Goal: Check status: Check status

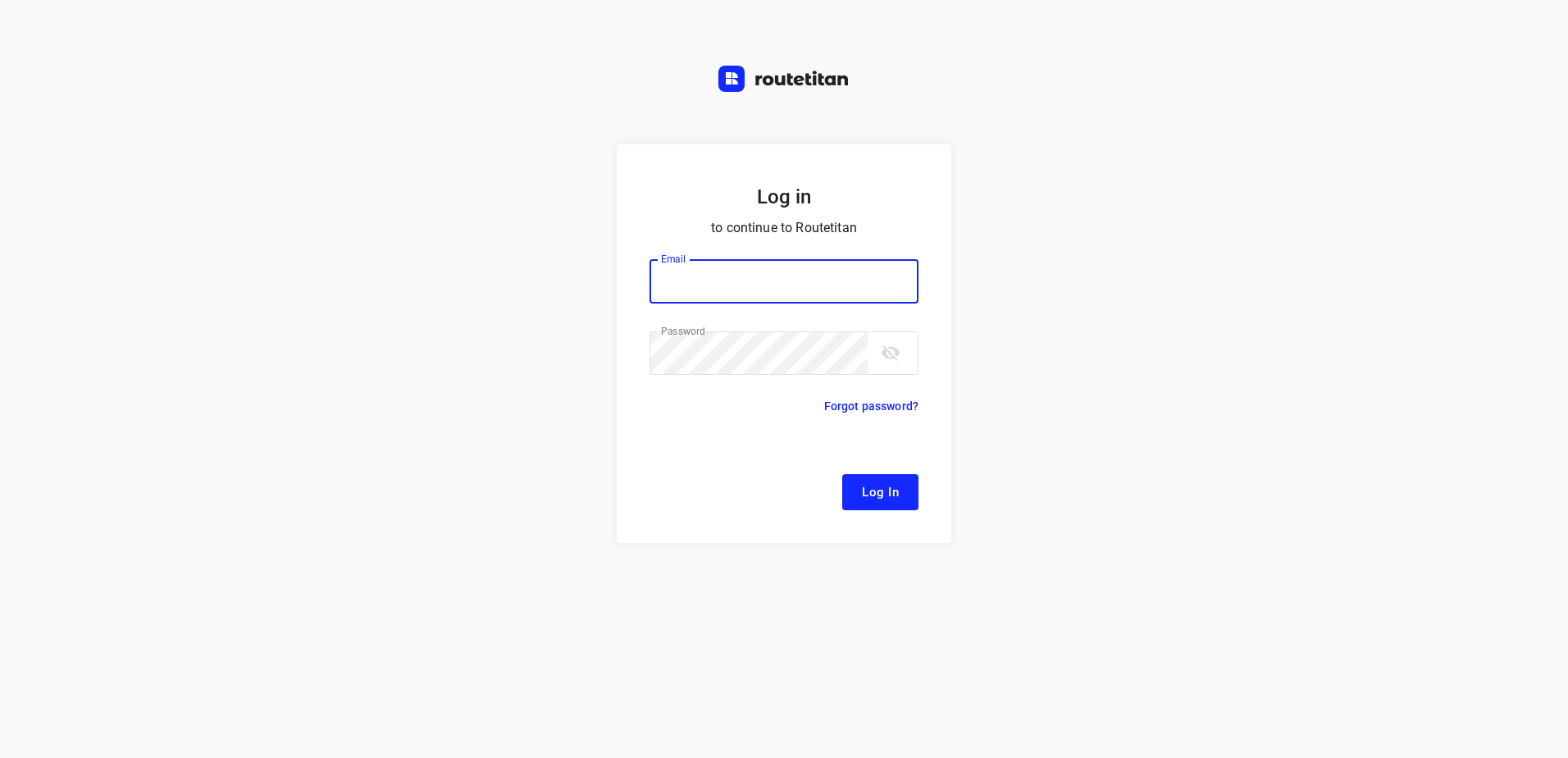
type input "[EMAIL_ADDRESS][DOMAIN_NAME]"
click at [869, 492] on span "Log In" at bounding box center [880, 491] width 37 height 22
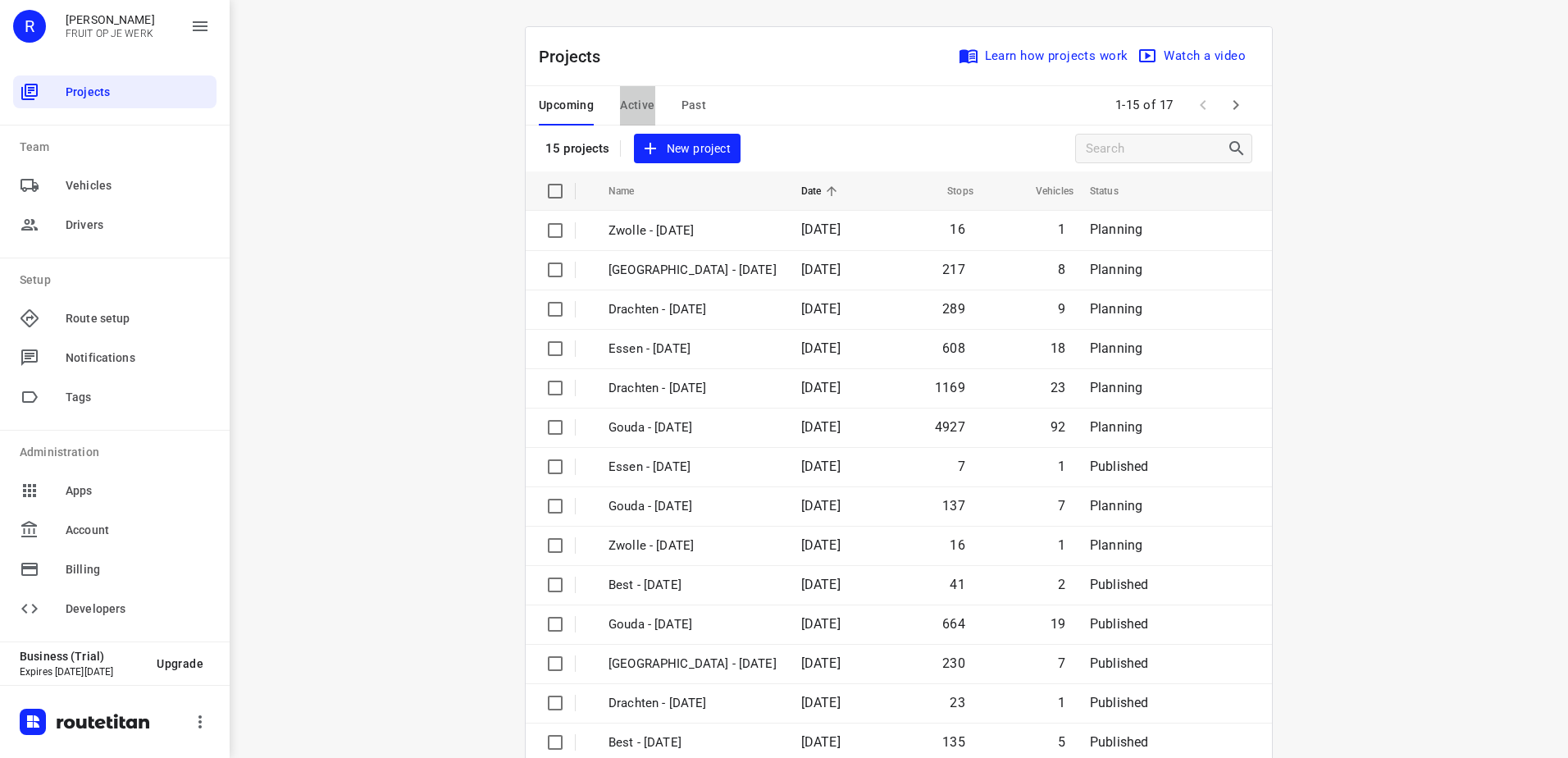
click at [625, 106] on span "Active" at bounding box center [637, 106] width 35 height 21
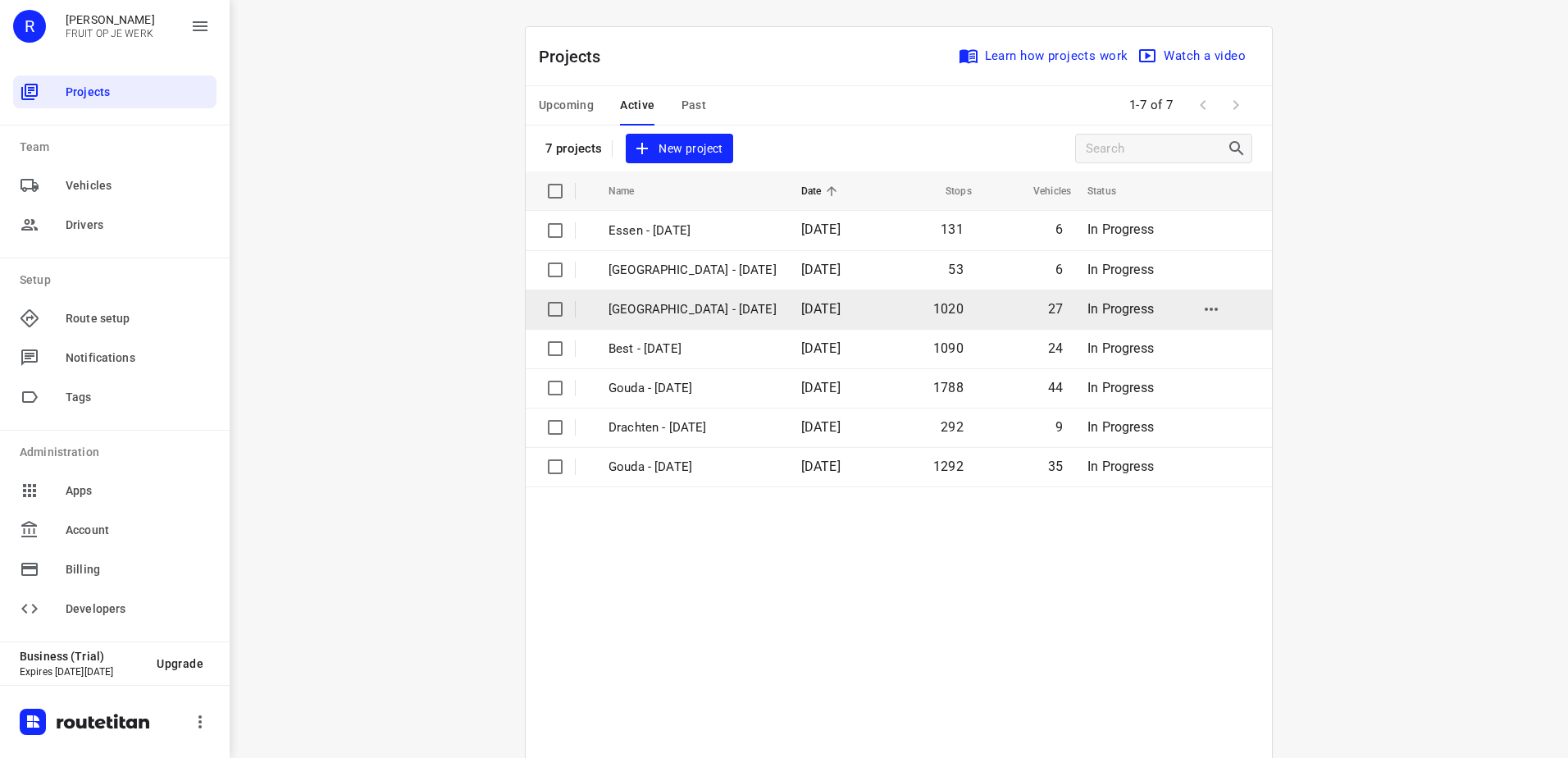
click at [709, 315] on p "[GEOGRAPHIC_DATA] - [DATE]" at bounding box center [692, 310] width 168 height 19
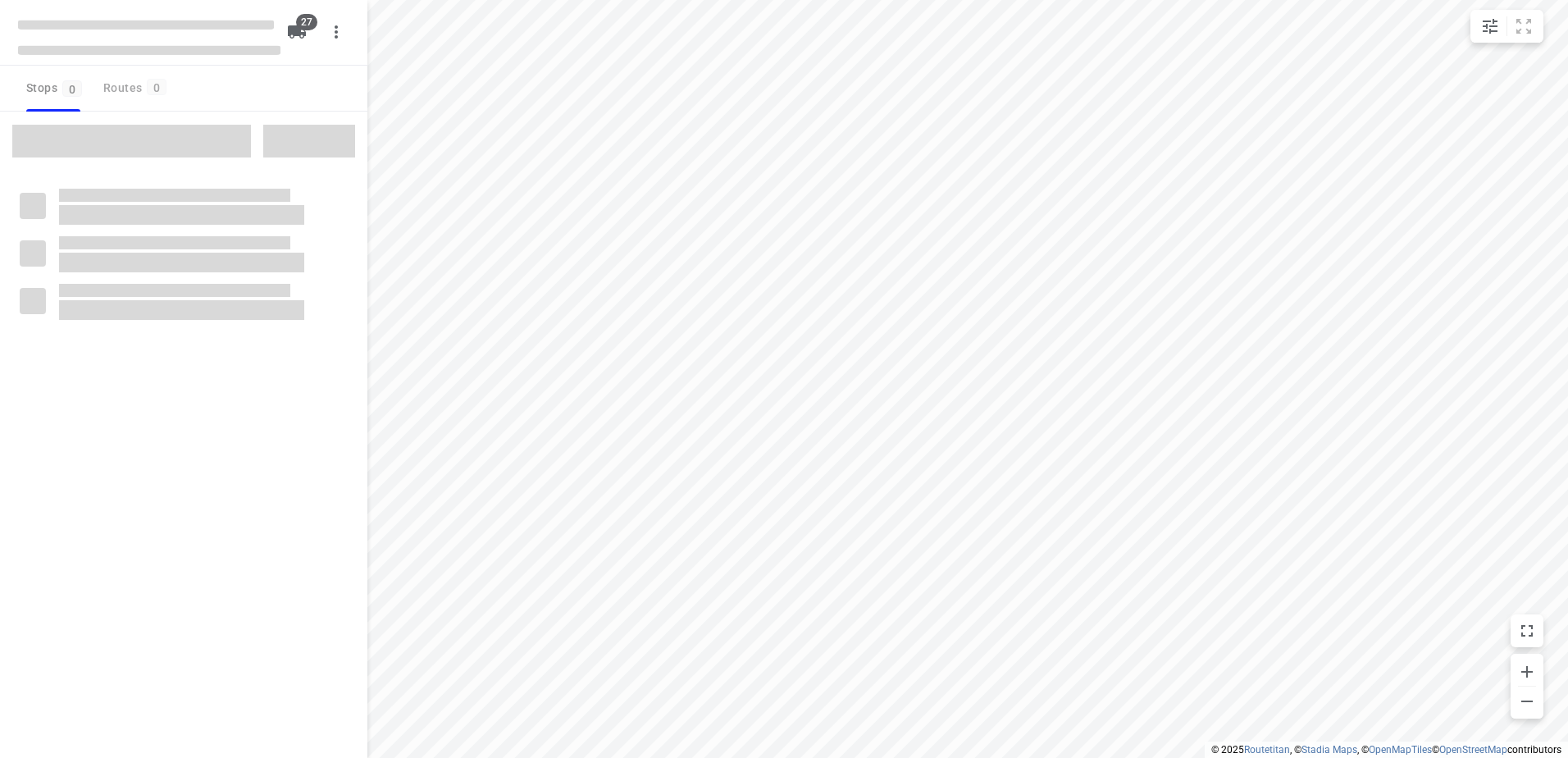
type input "distance"
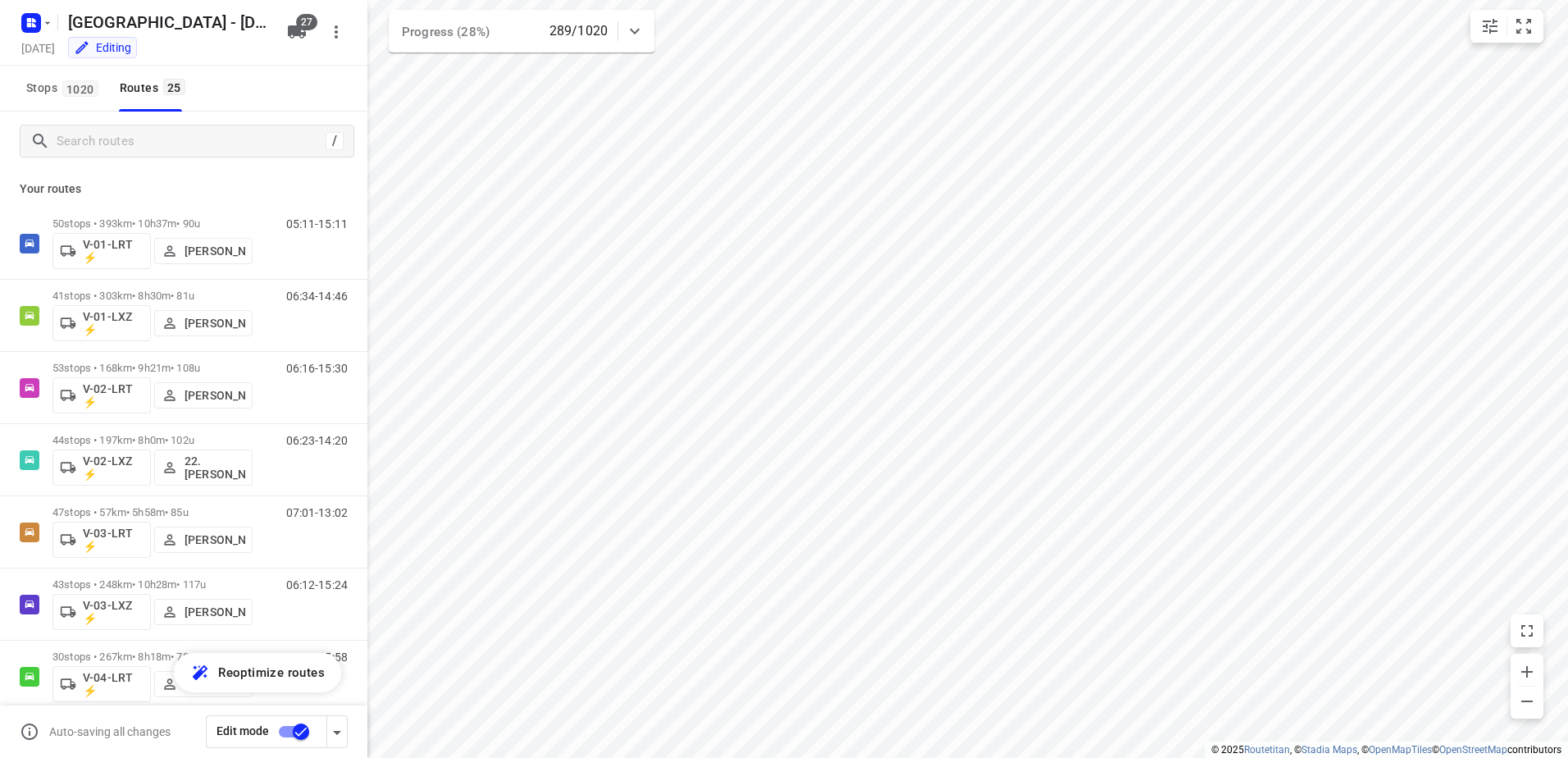
click at [640, 32] on icon at bounding box center [634, 31] width 20 height 20
click at [640, 32] on icon at bounding box center [634, 37] width 20 height 20
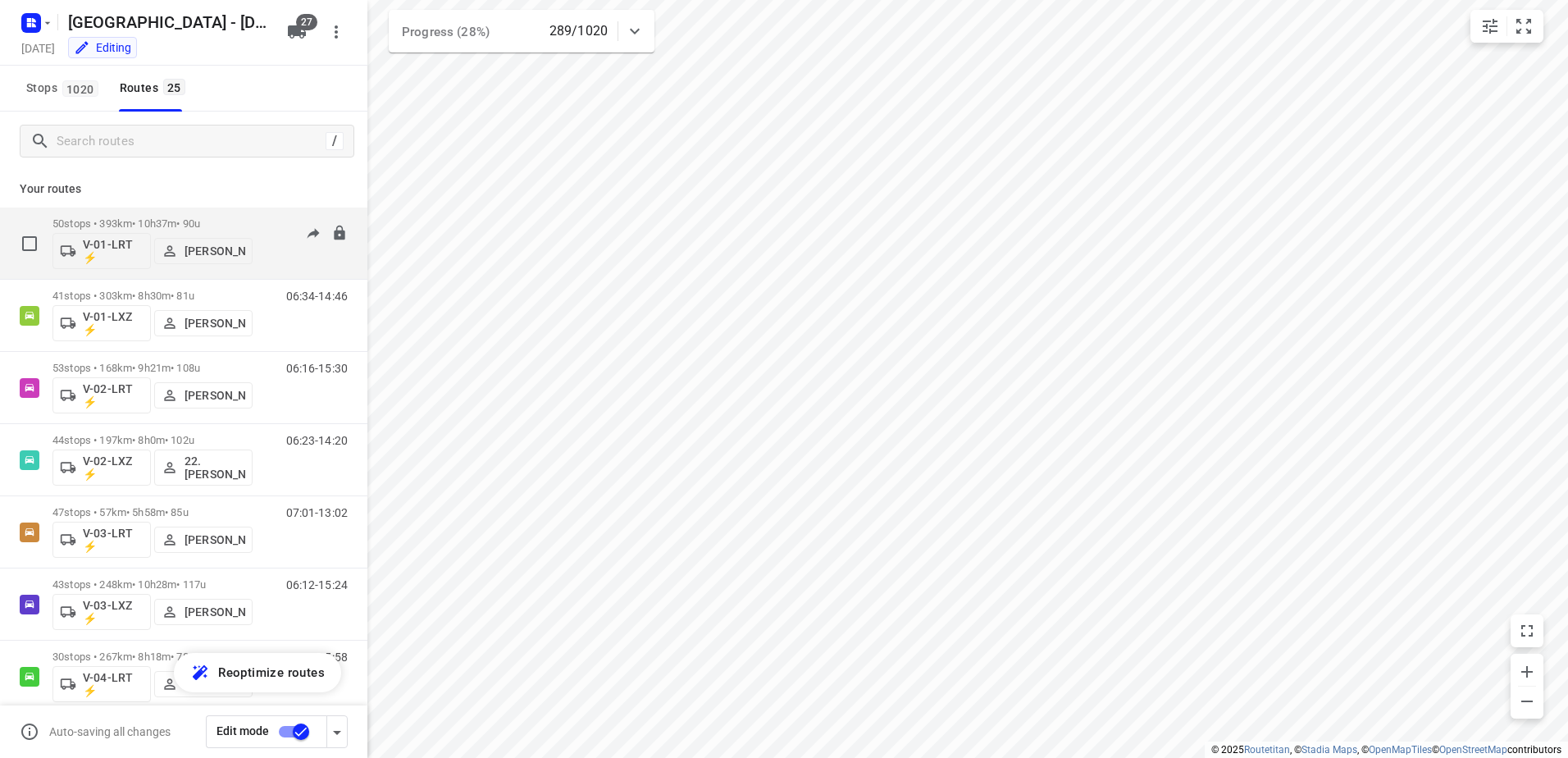
click at [146, 222] on p "50 stops • 393km • 10h37m • 90u" at bounding box center [152, 223] width 200 height 12
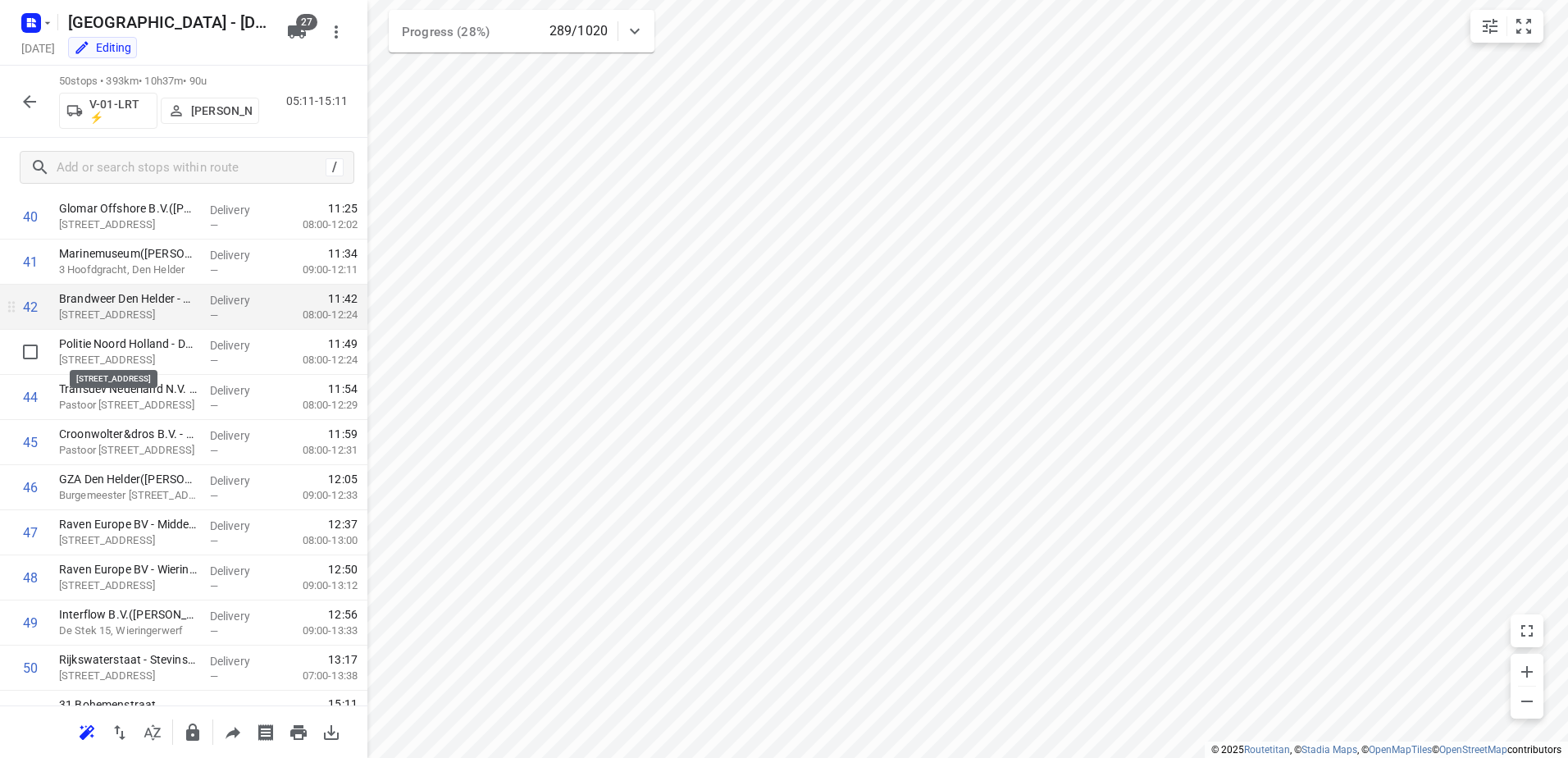
scroll to position [1873, 0]
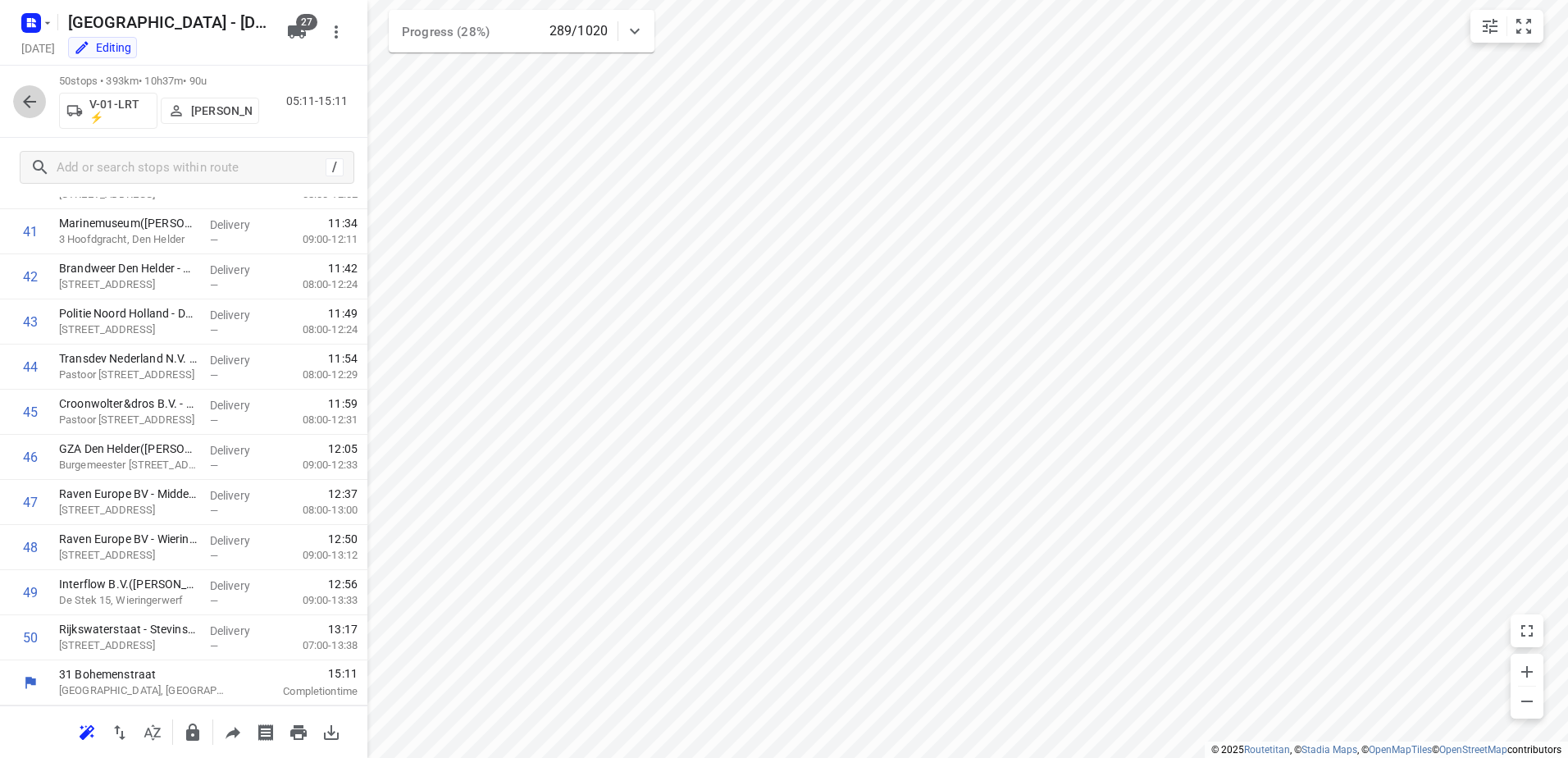
click at [38, 107] on icon "button" at bounding box center [29, 101] width 20 height 20
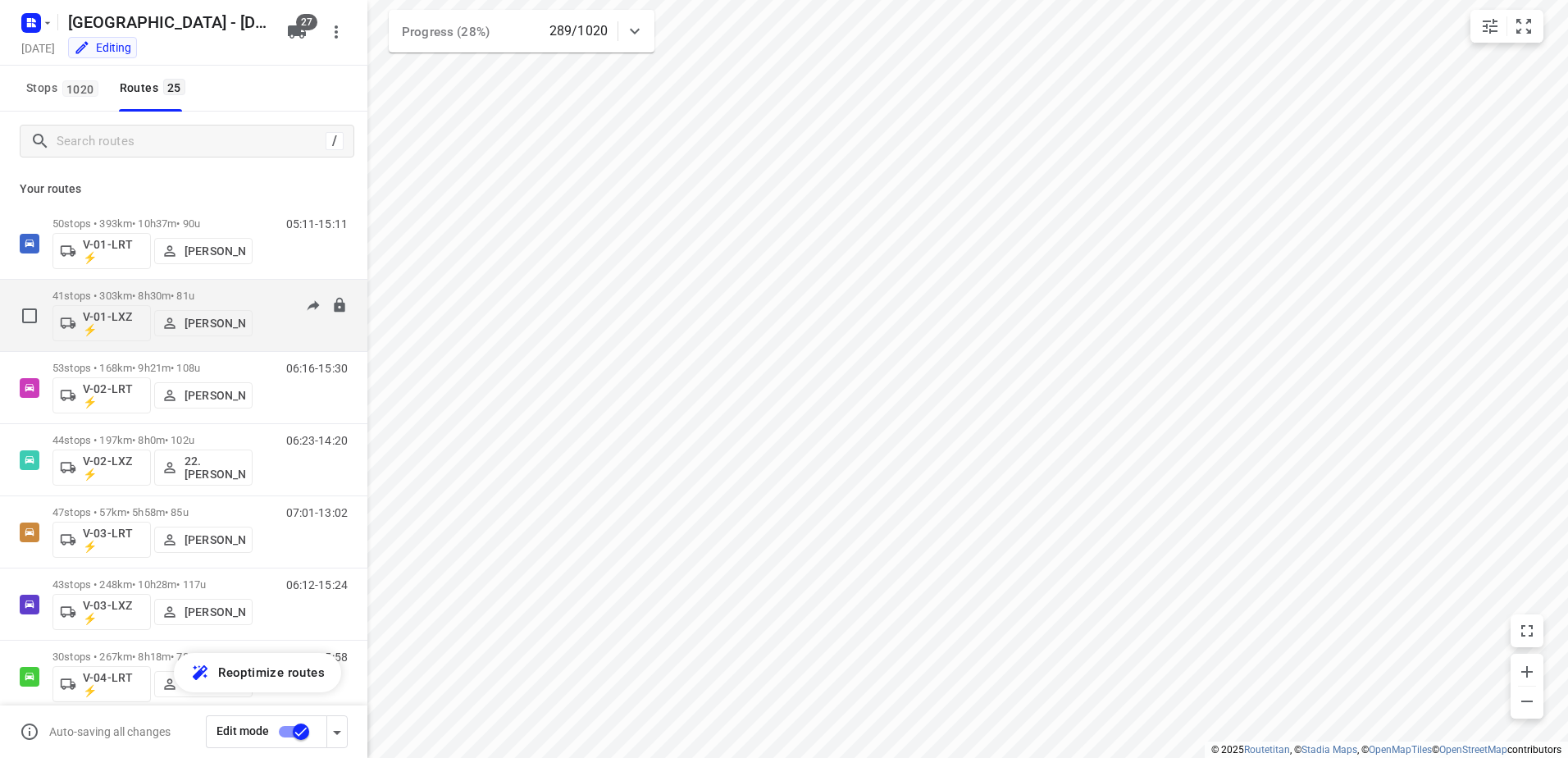
click at [142, 286] on div "41 stops • 303km • 8h30m • 81u V-01-LXZ ⚡ [PERSON_NAME]" at bounding box center [152, 315] width 200 height 68
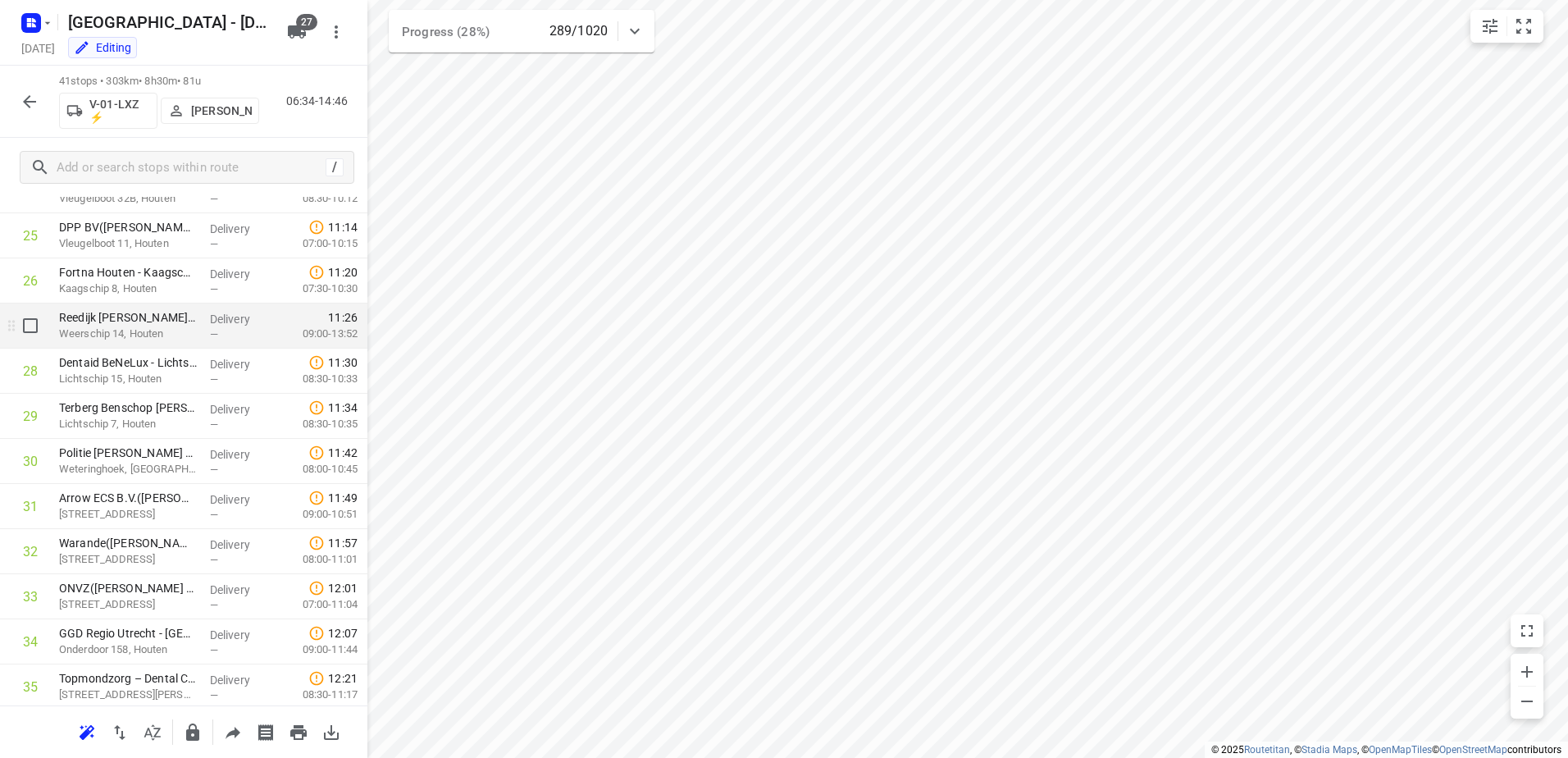
scroll to position [1468, 0]
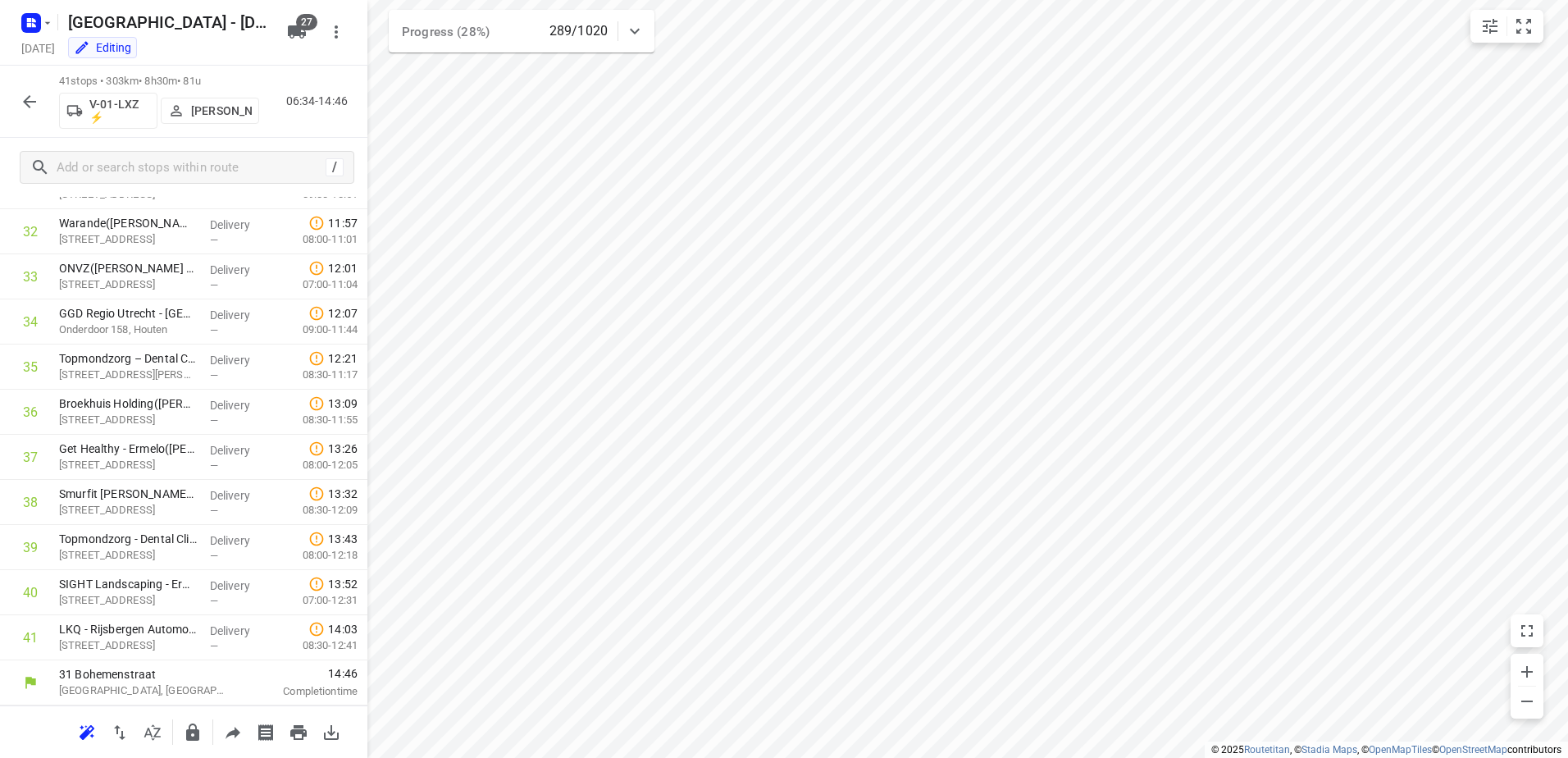
click at [34, 107] on icon "button" at bounding box center [29, 101] width 20 height 20
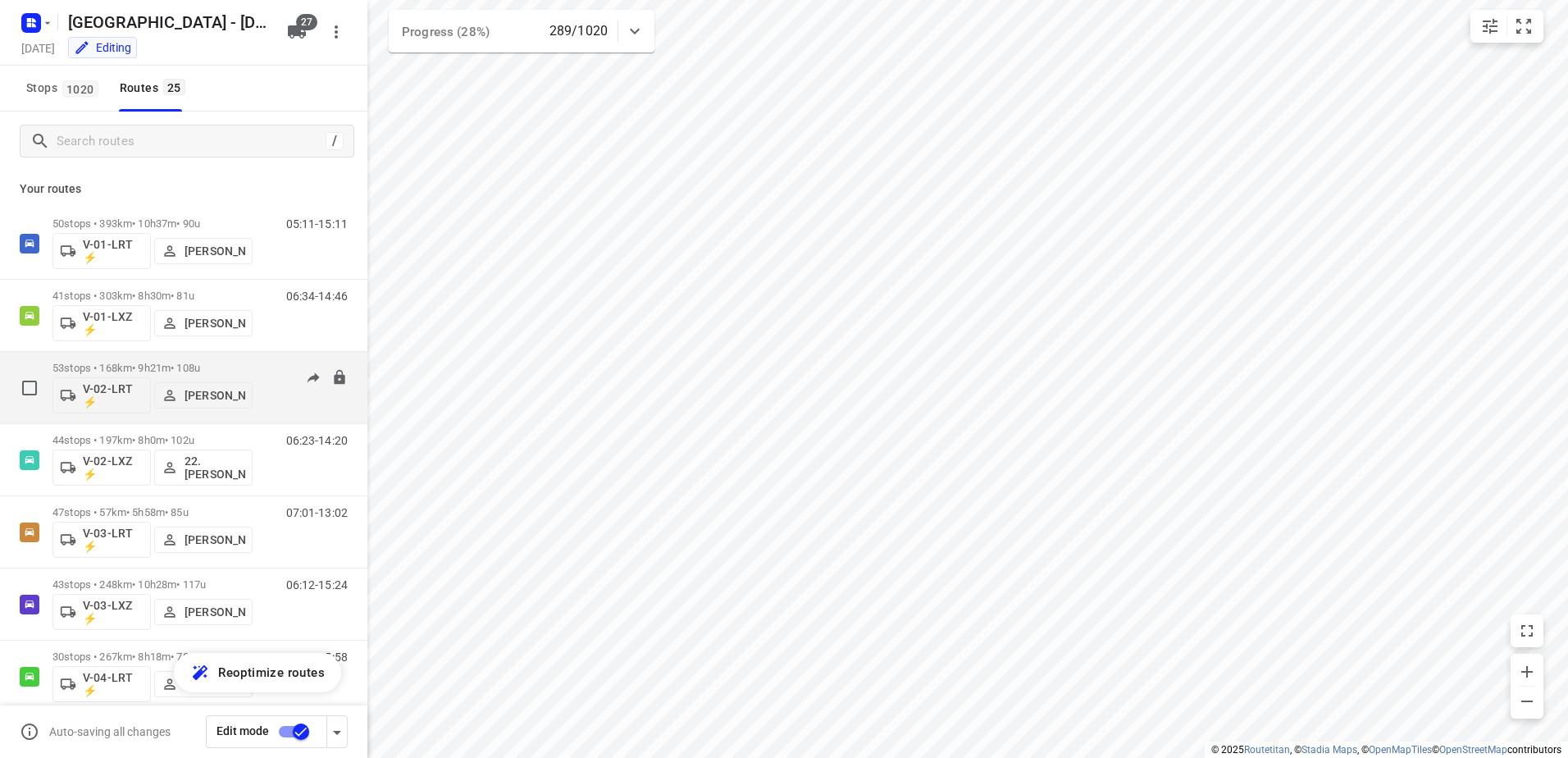
click at [151, 363] on p "53 stops • 168km • 9h21m • 108u" at bounding box center [152, 368] width 200 height 12
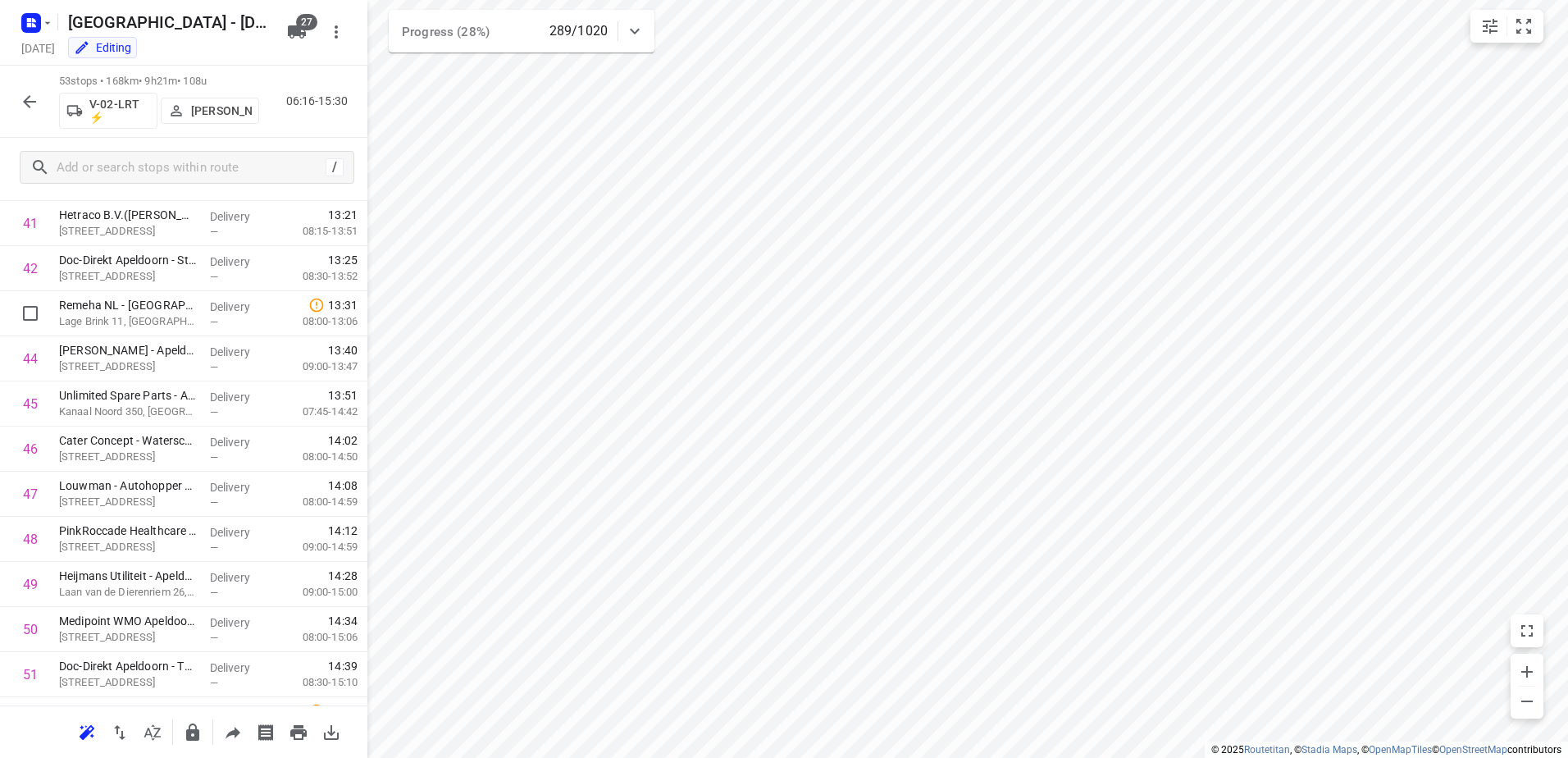
scroll to position [2009, 0]
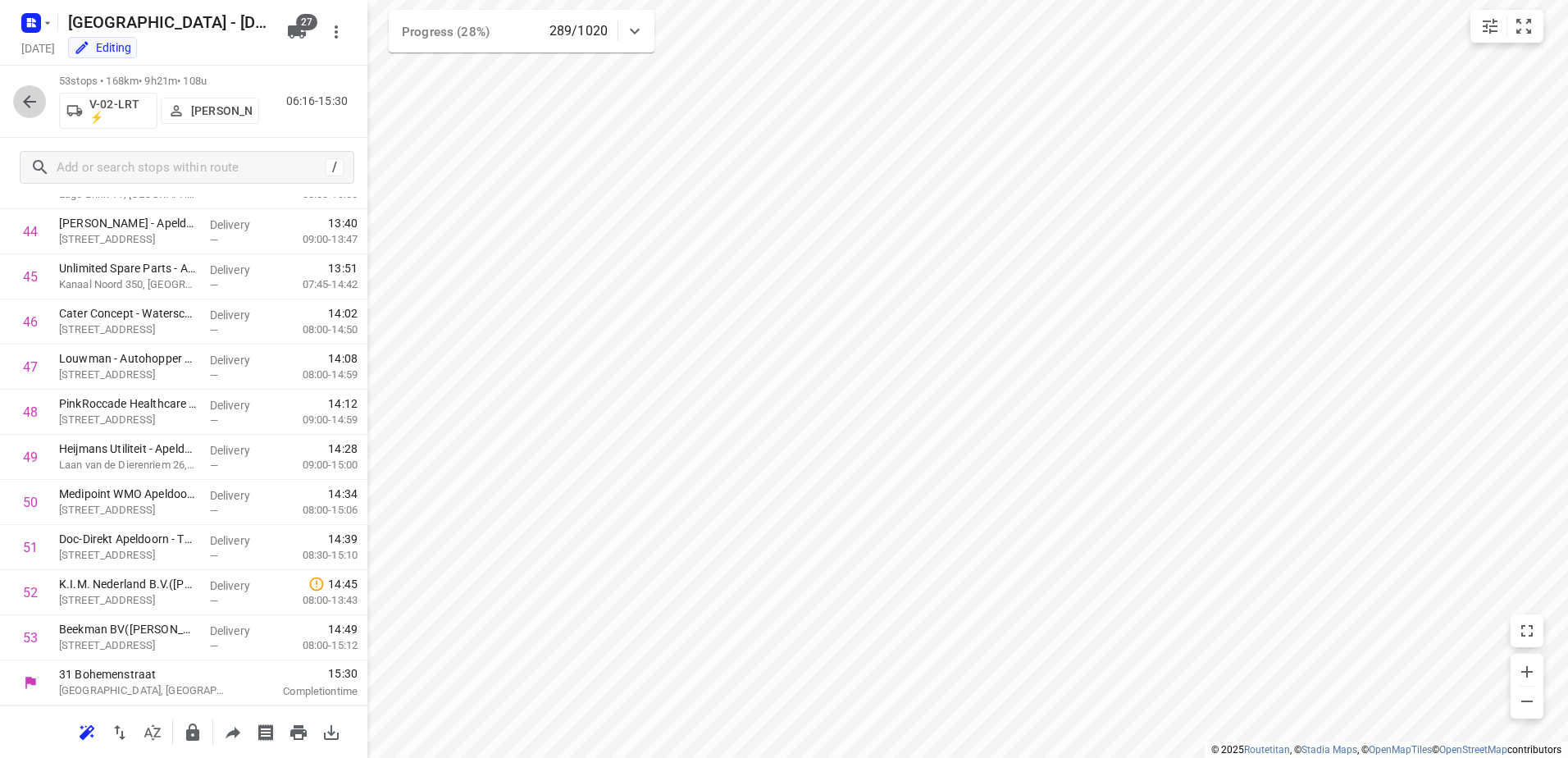
click at [24, 95] on icon "button" at bounding box center [29, 101] width 20 height 20
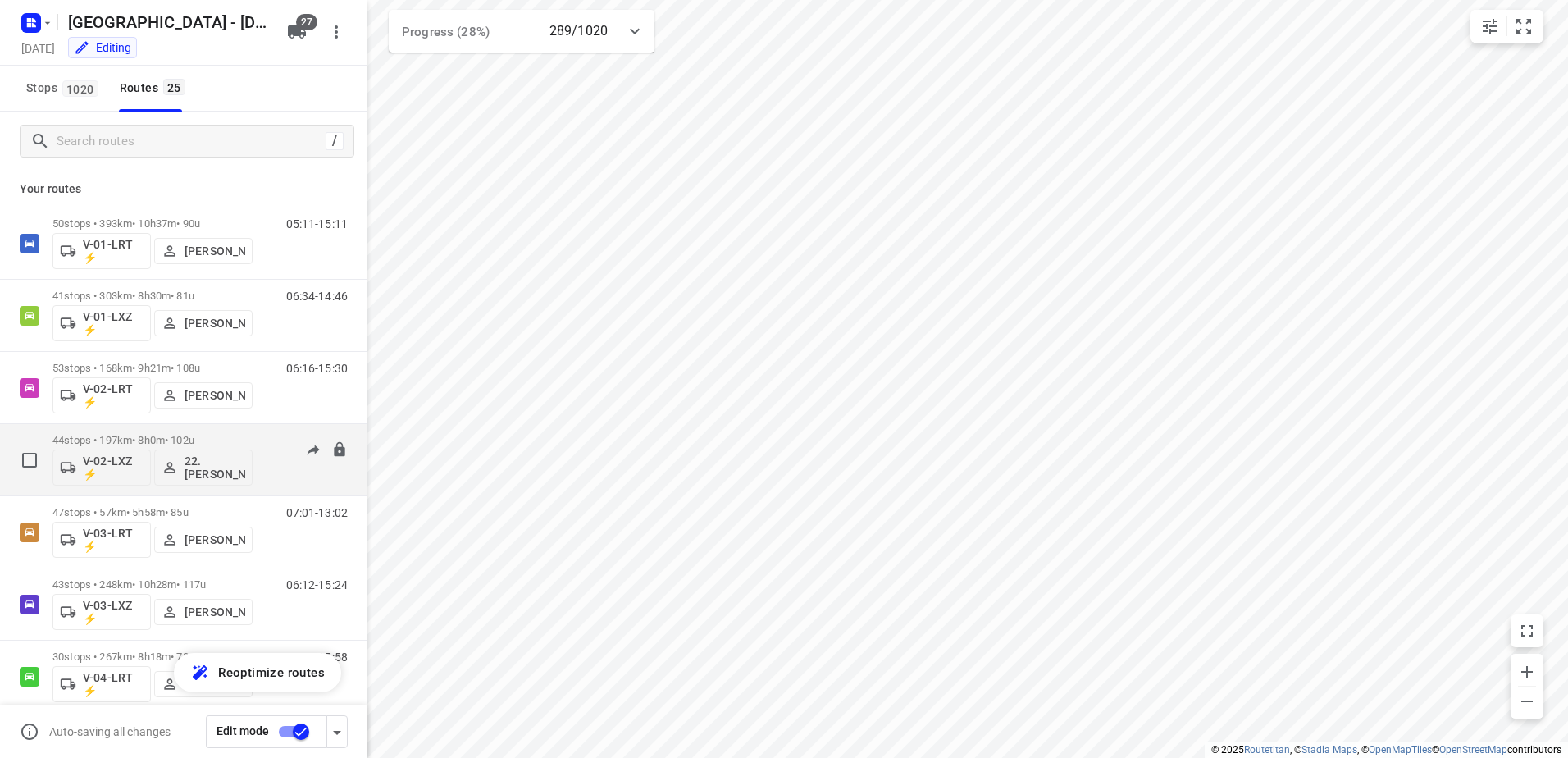
click at [151, 434] on p "44 stops • 197km • 8h0m • 102u" at bounding box center [152, 440] width 200 height 12
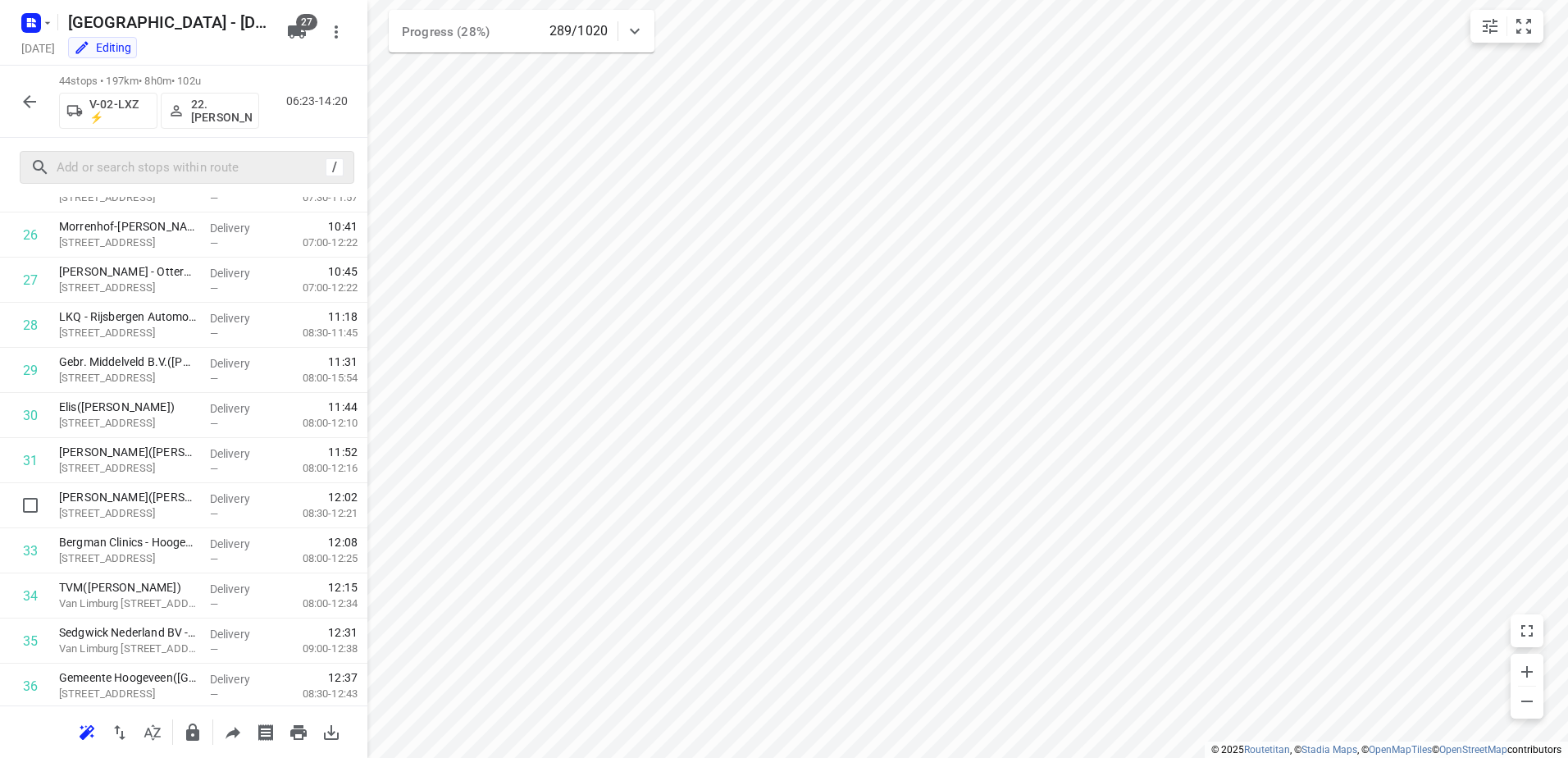
scroll to position [1193, 0]
click at [19, 100] on button "button" at bounding box center [29, 102] width 33 height 33
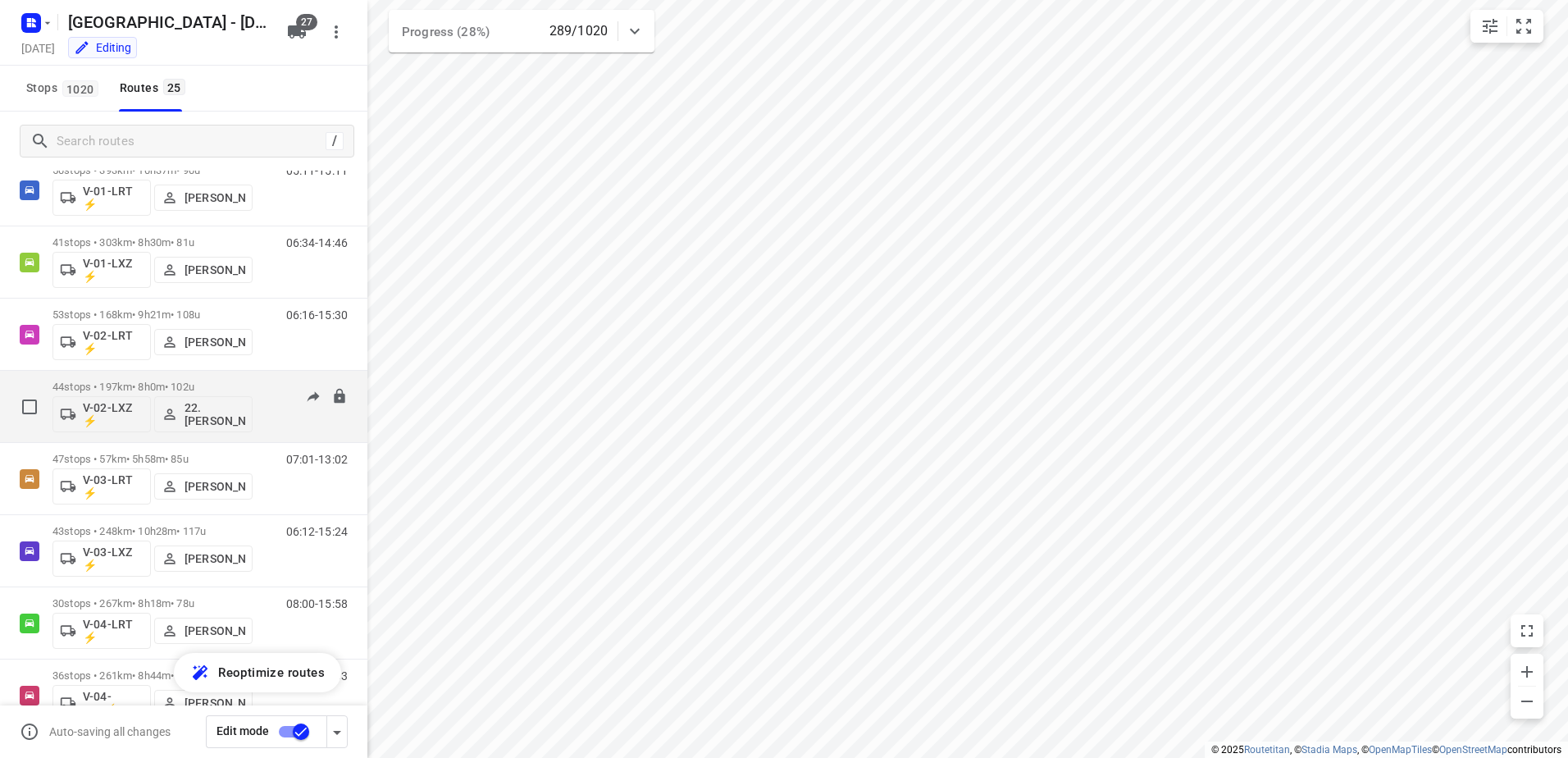
scroll to position [82, 0]
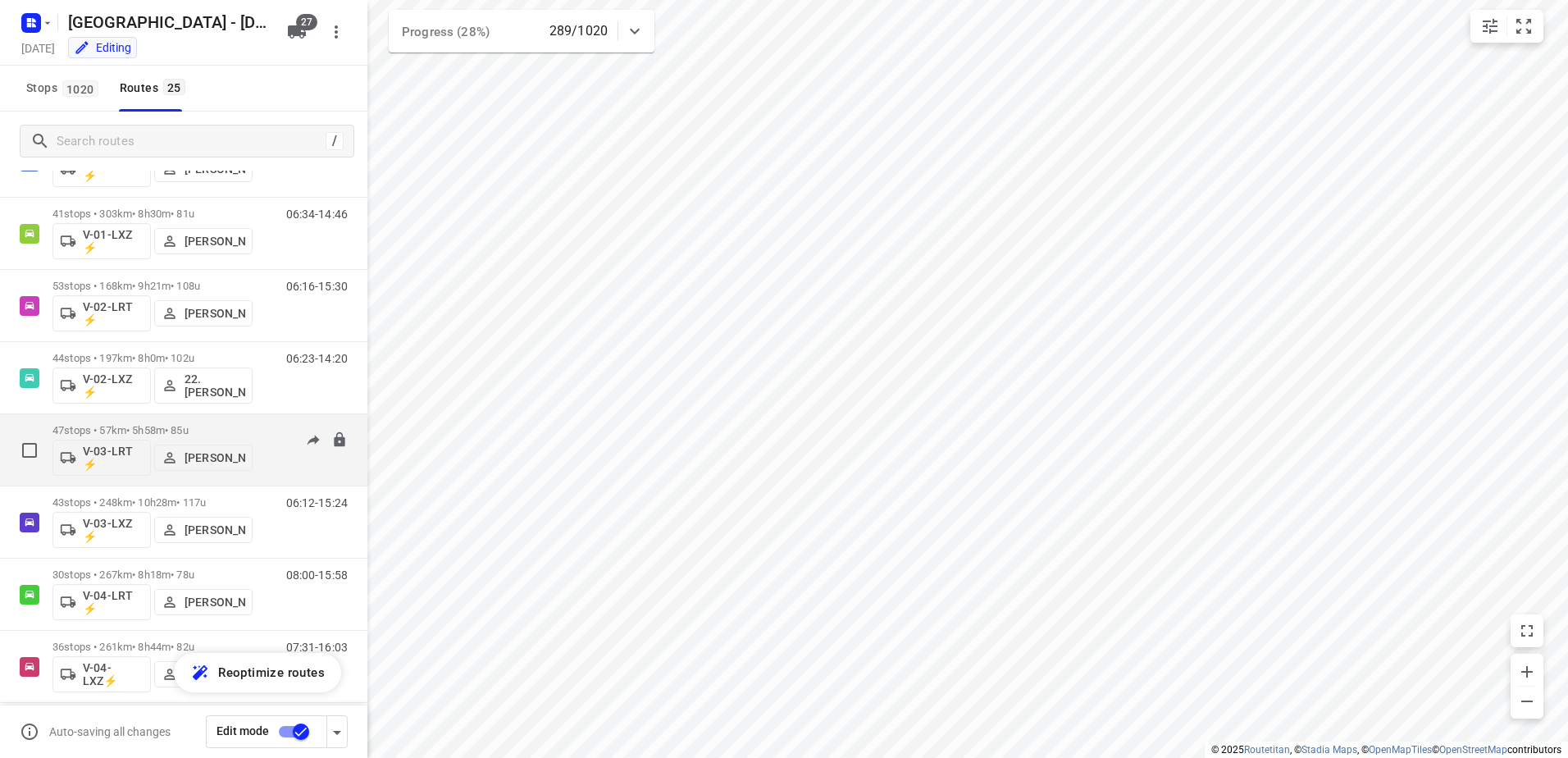
click at [145, 428] on p "47 stops • 57km • 5h58m • 85u" at bounding box center [152, 430] width 200 height 12
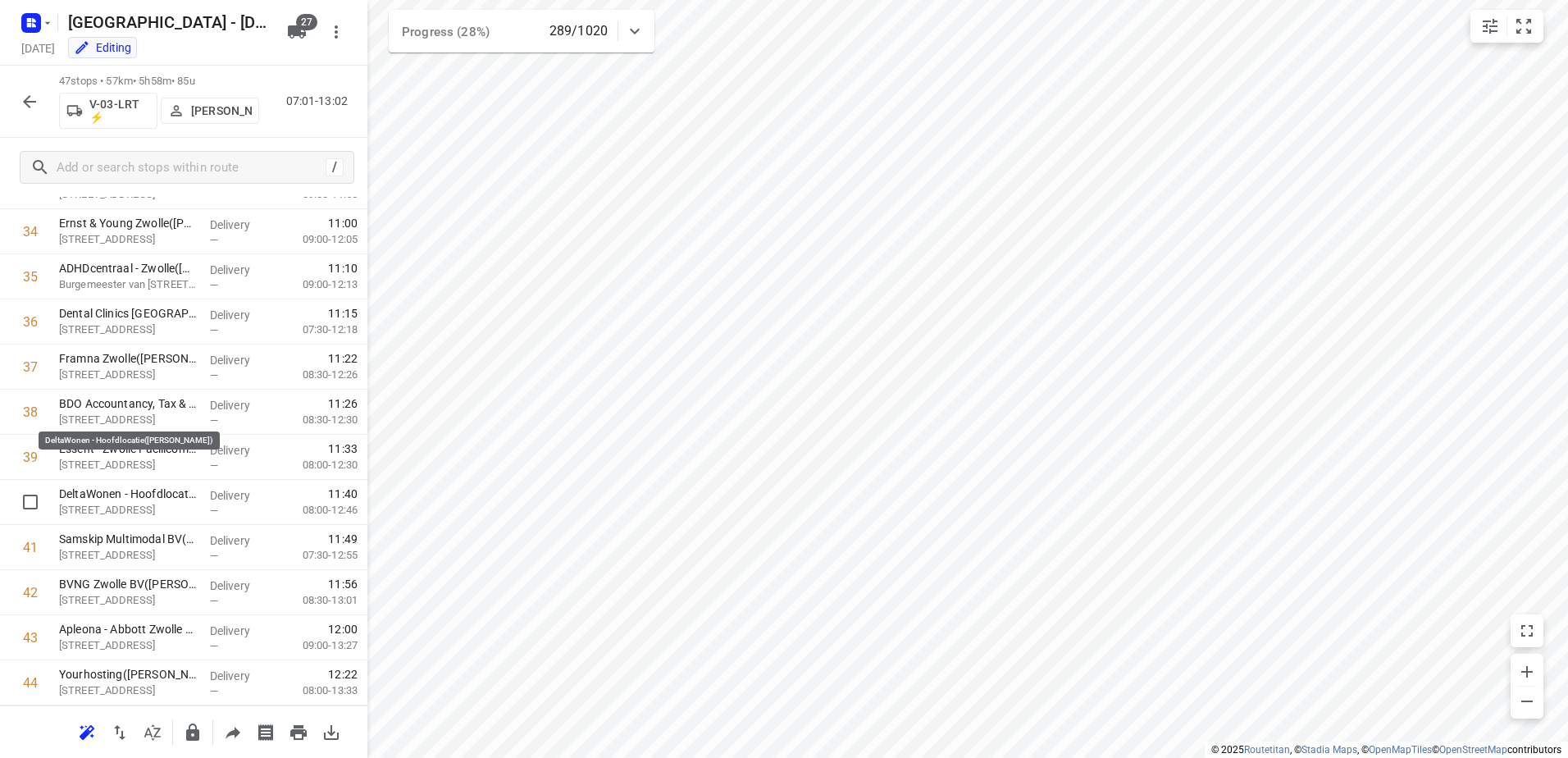
scroll to position [1738, 0]
click at [31, 104] on icon "button" at bounding box center [29, 101] width 20 height 20
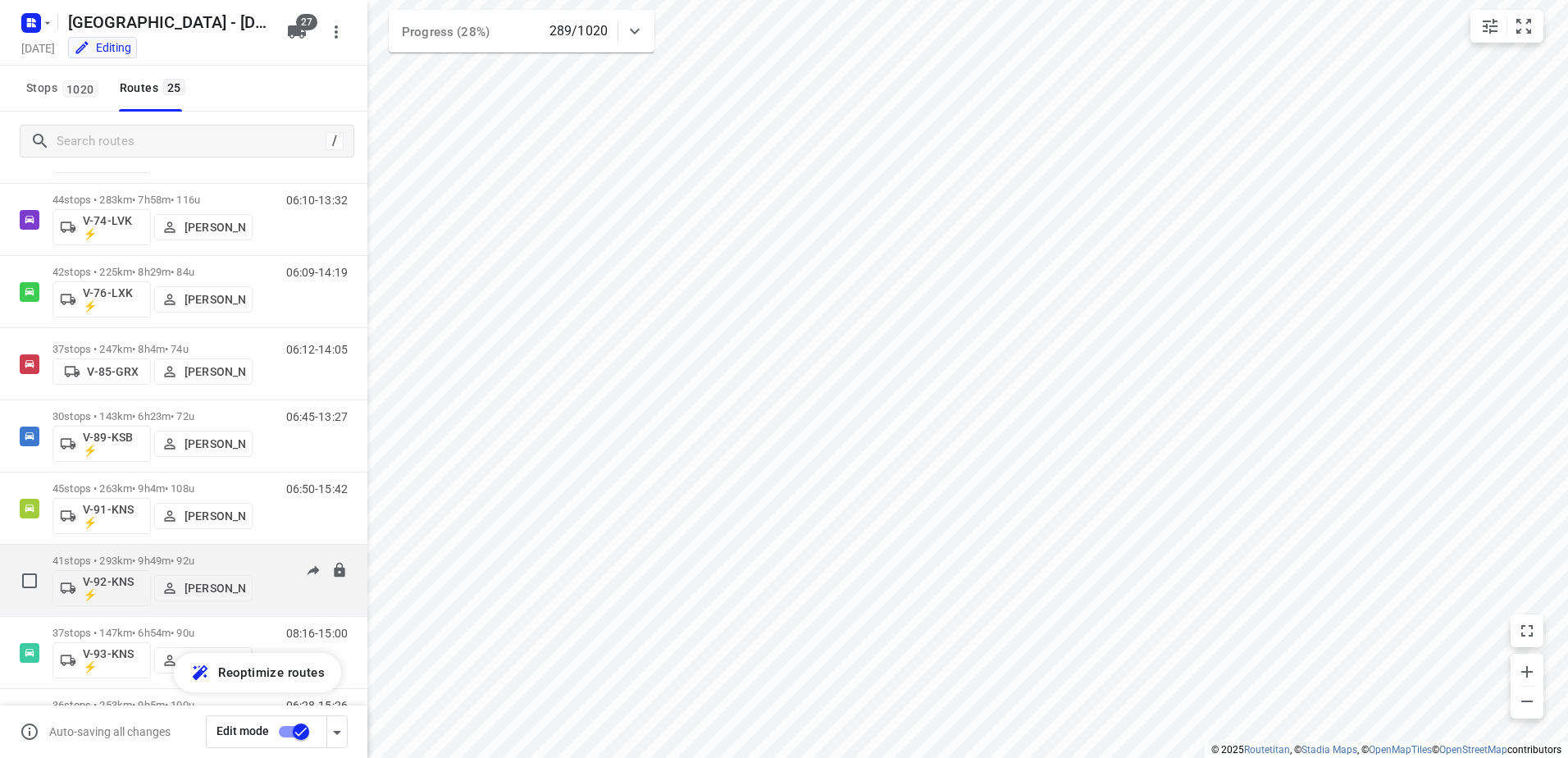
scroll to position [1323, 0]
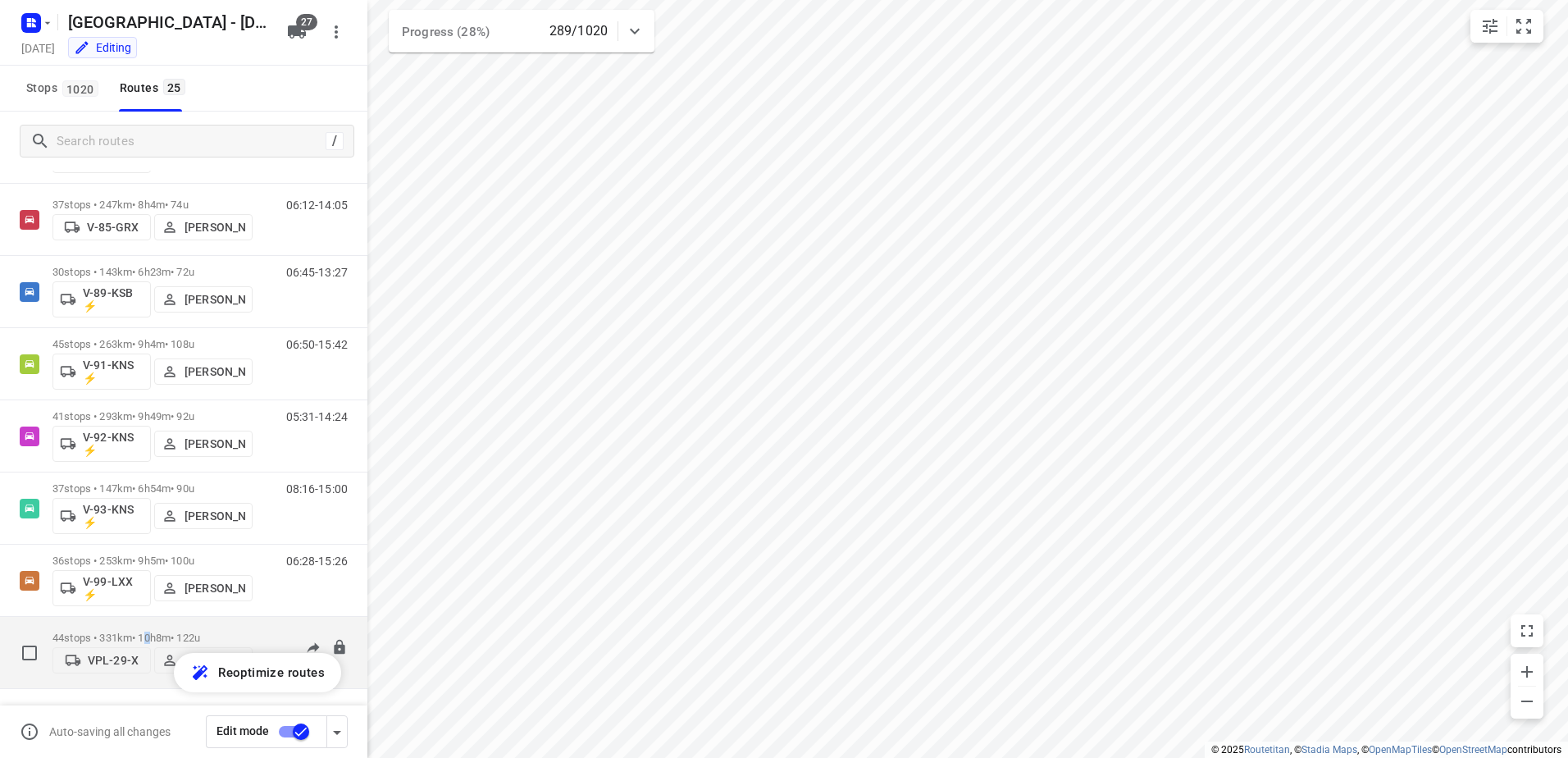
click at [154, 632] on p "44 stops • 331km • 10h8m • 122u" at bounding box center [152, 638] width 200 height 12
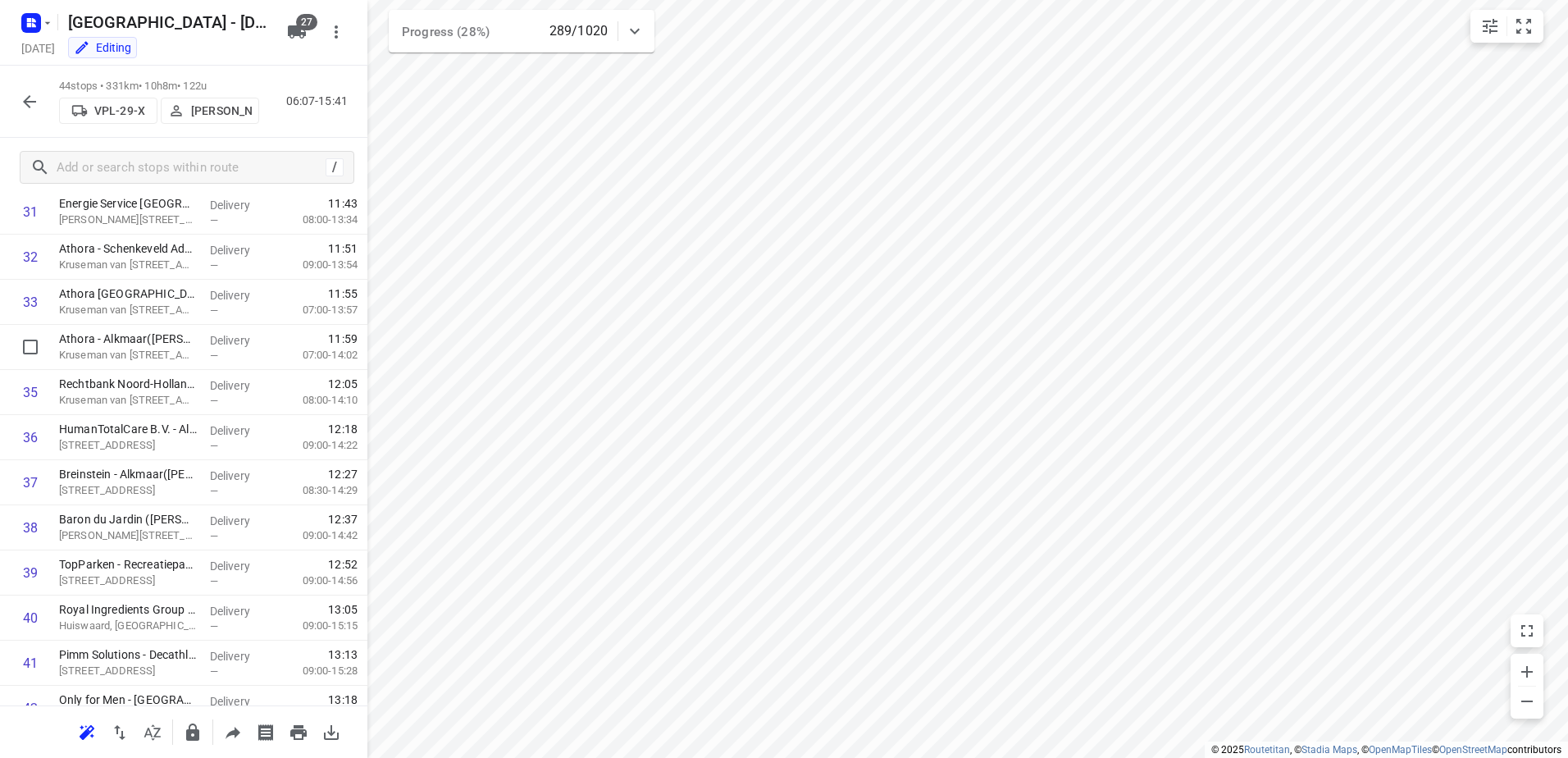
scroll to position [1439, 0]
click at [22, 102] on icon "button" at bounding box center [29, 101] width 20 height 20
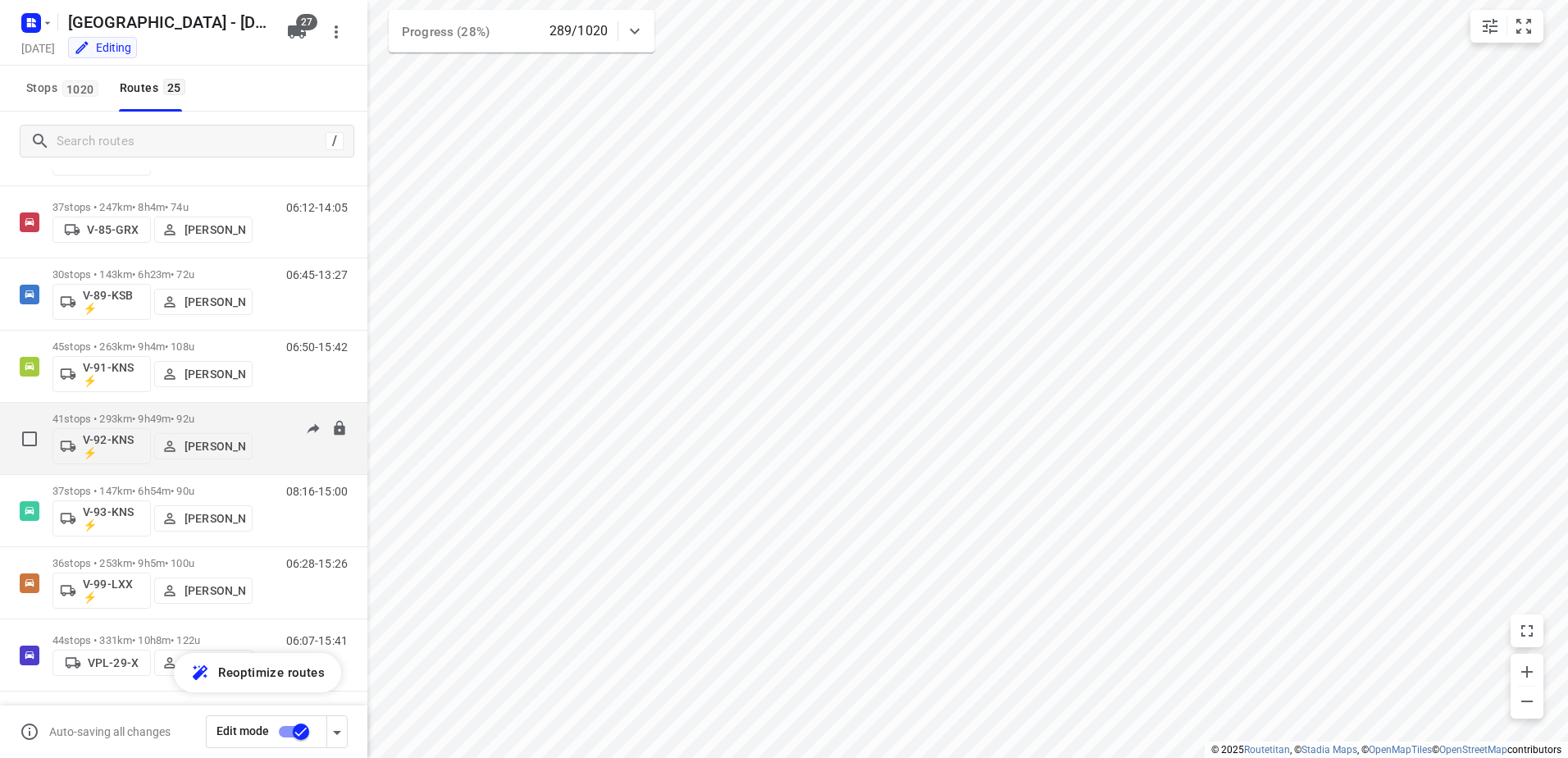
scroll to position [1323, 0]
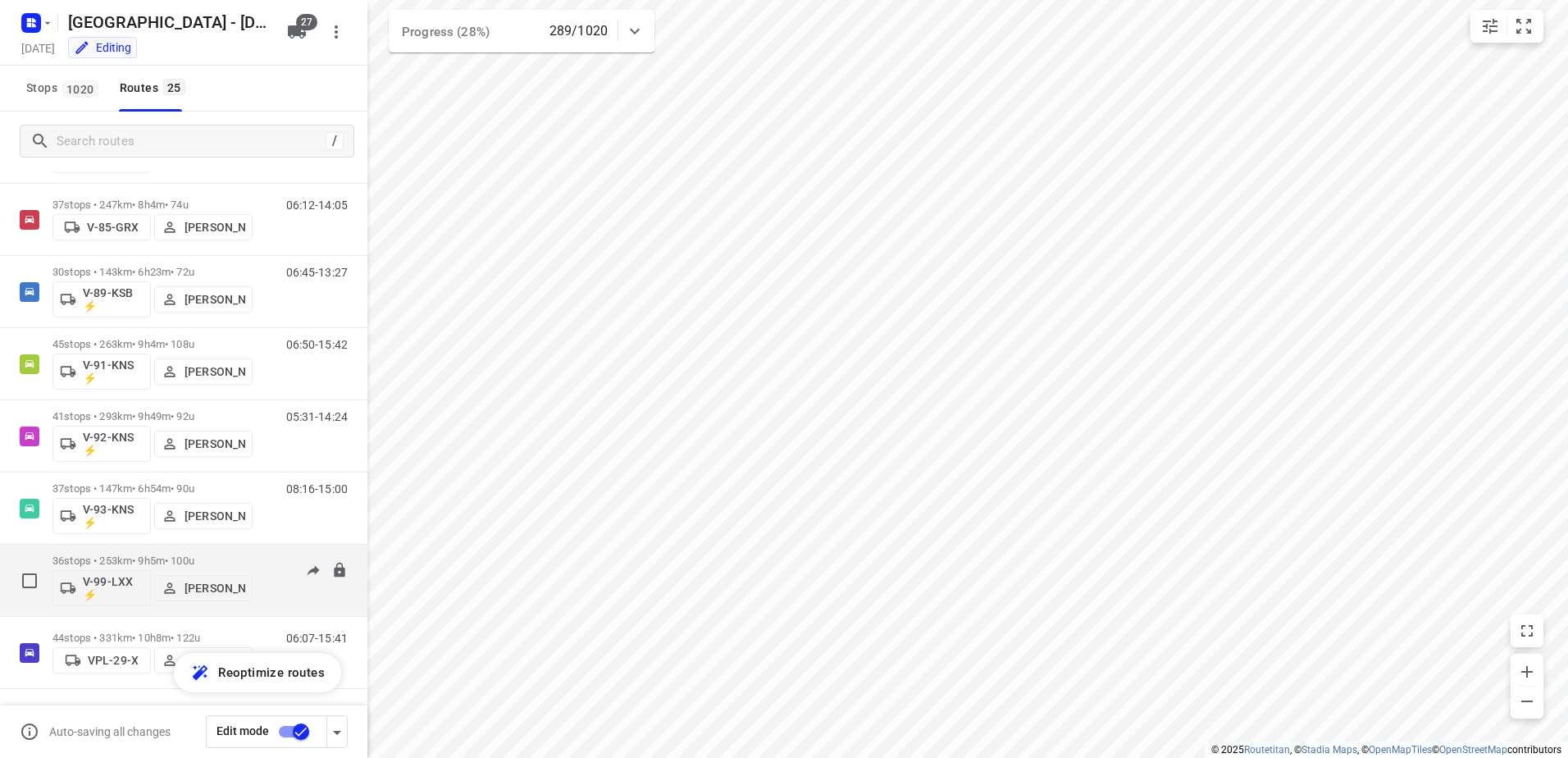
click at [156, 556] on p "36 stops • 253km • 9h5m • 100u" at bounding box center [152, 561] width 200 height 12
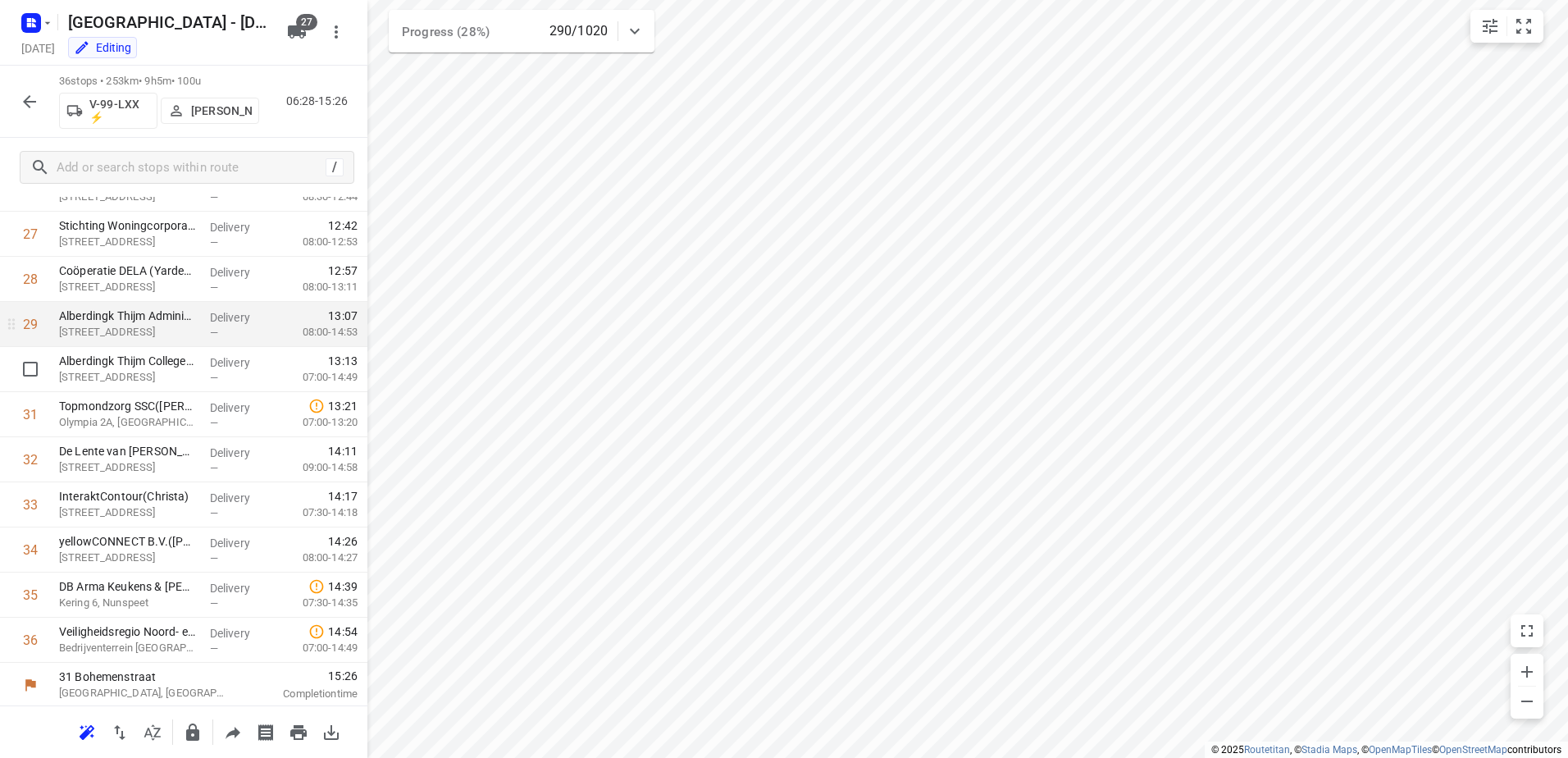
scroll to position [1243, 0]
click at [35, 94] on icon "button" at bounding box center [29, 101] width 20 height 20
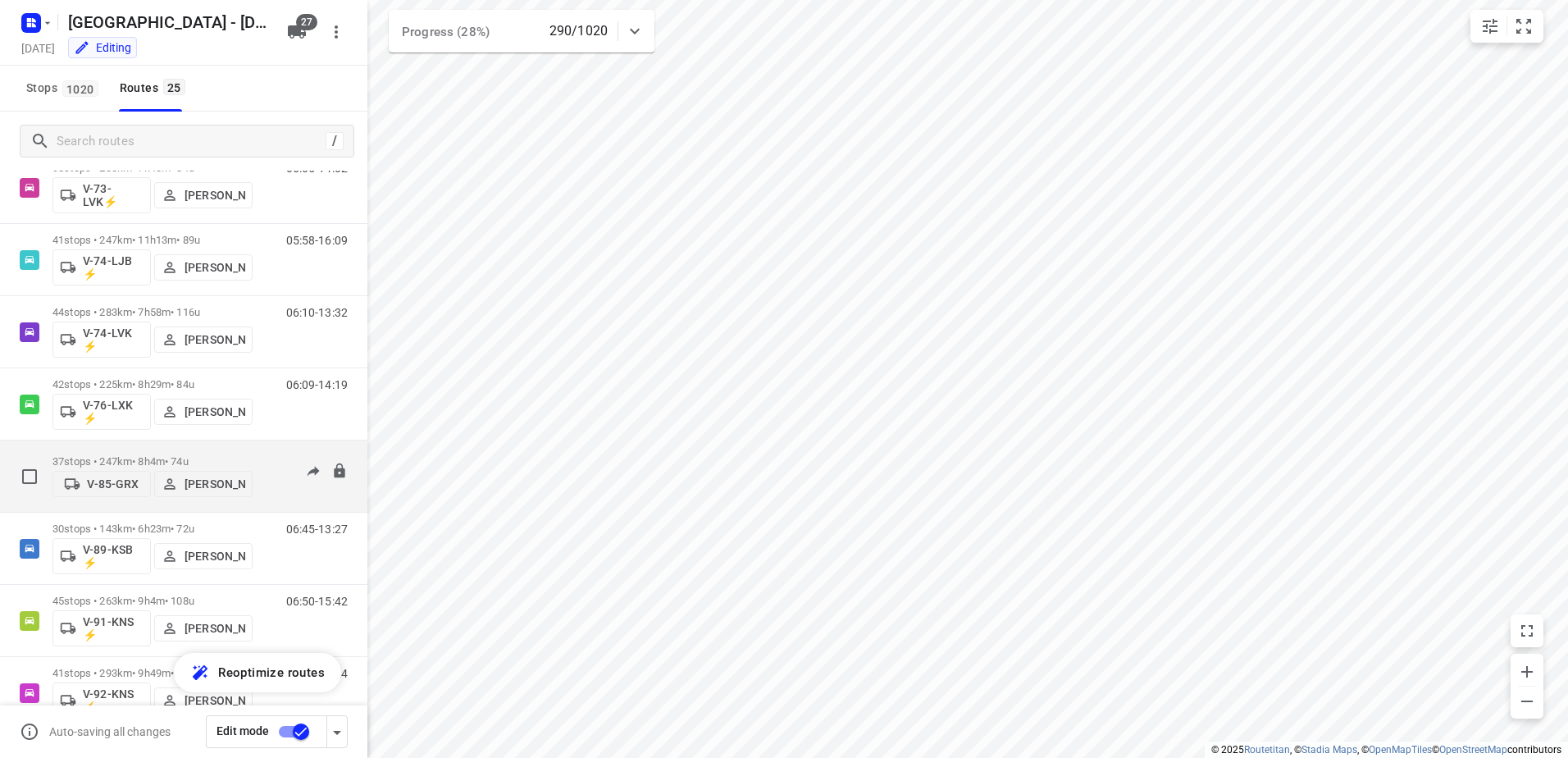
scroll to position [1323, 0]
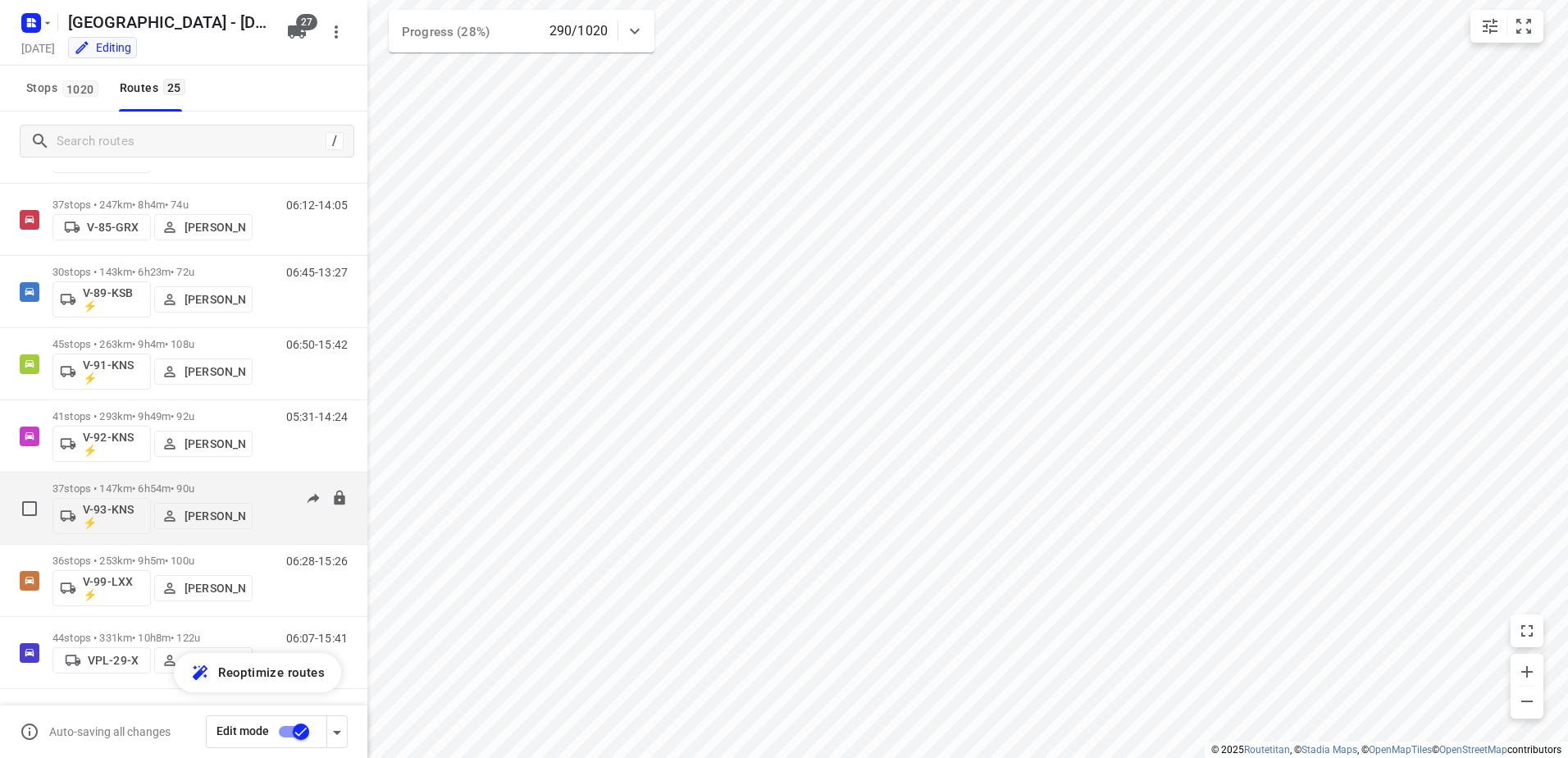
click at [145, 485] on p "37 stops • 147km • 6h54m • 90u" at bounding box center [152, 488] width 200 height 12
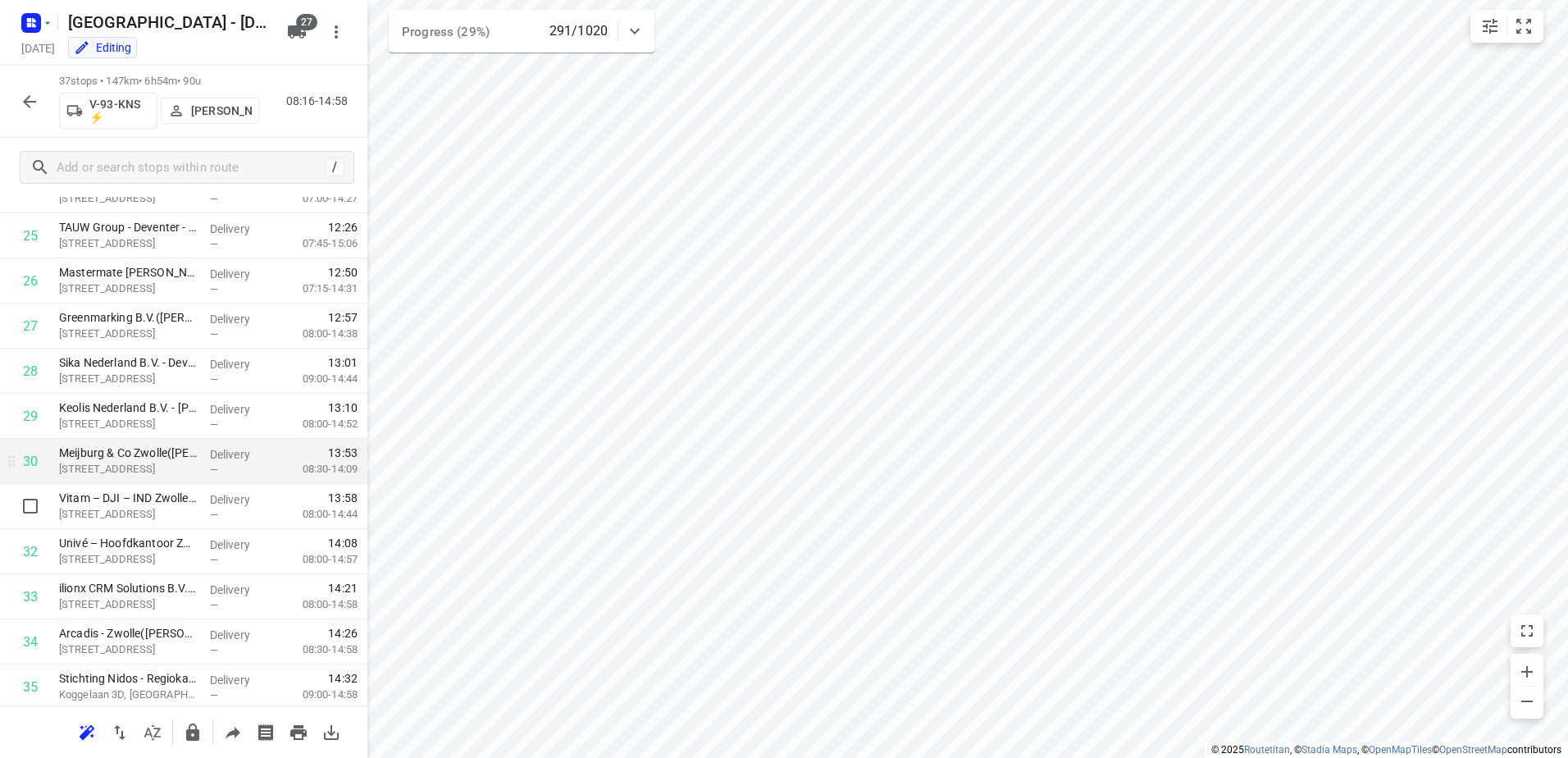
scroll to position [1288, 0]
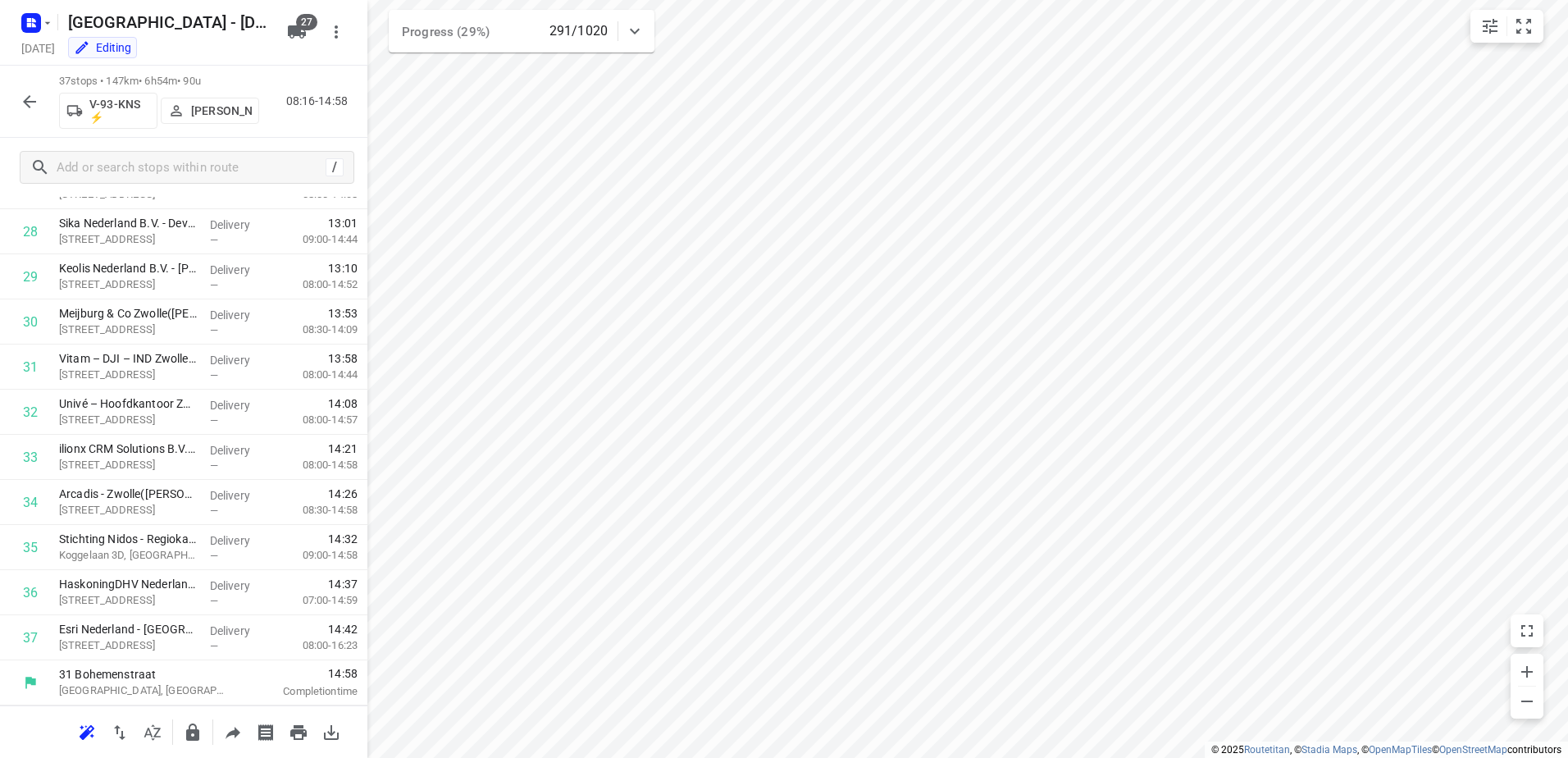
click at [36, 103] on icon "button" at bounding box center [29, 101] width 20 height 20
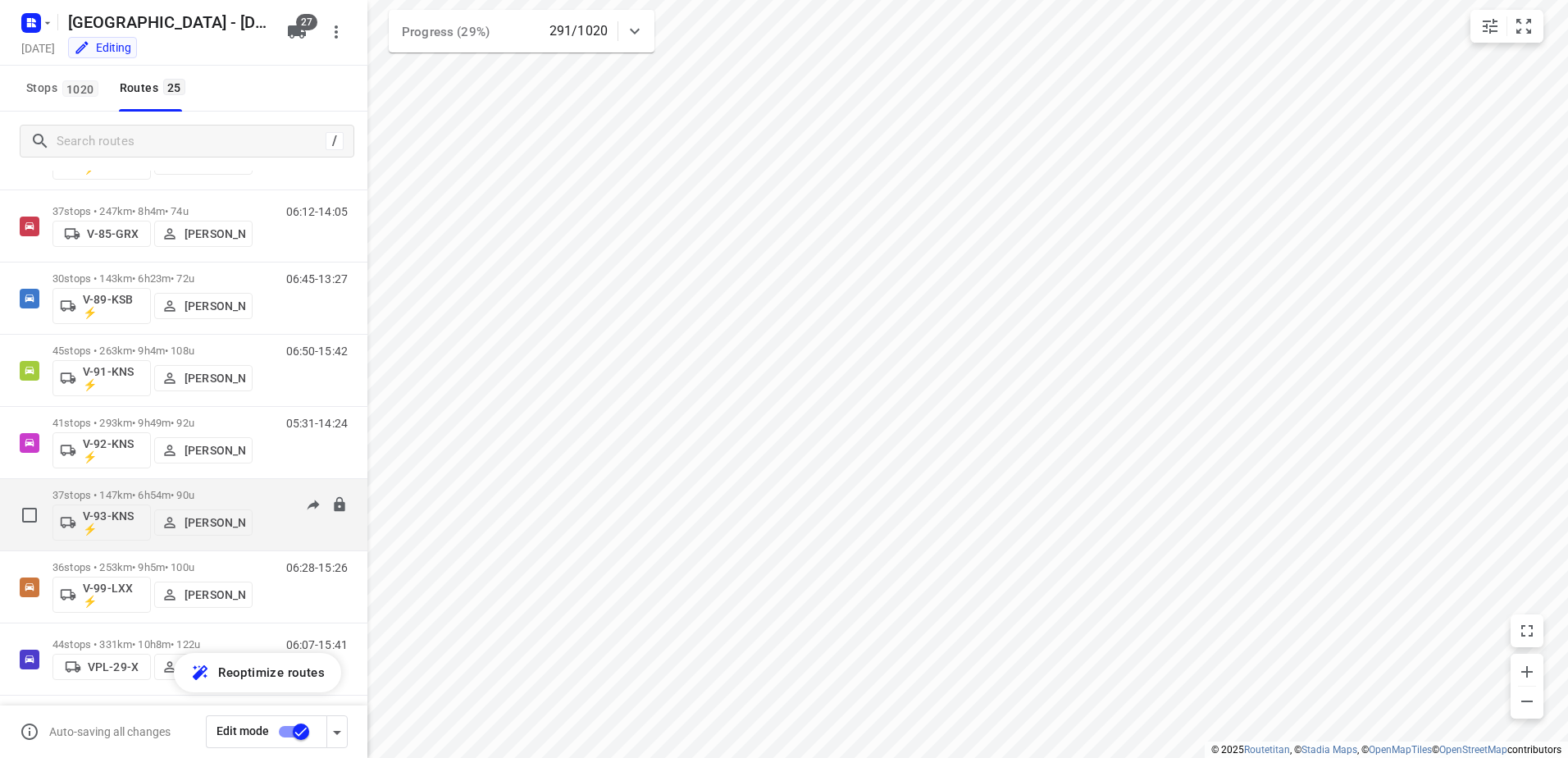
scroll to position [1323, 0]
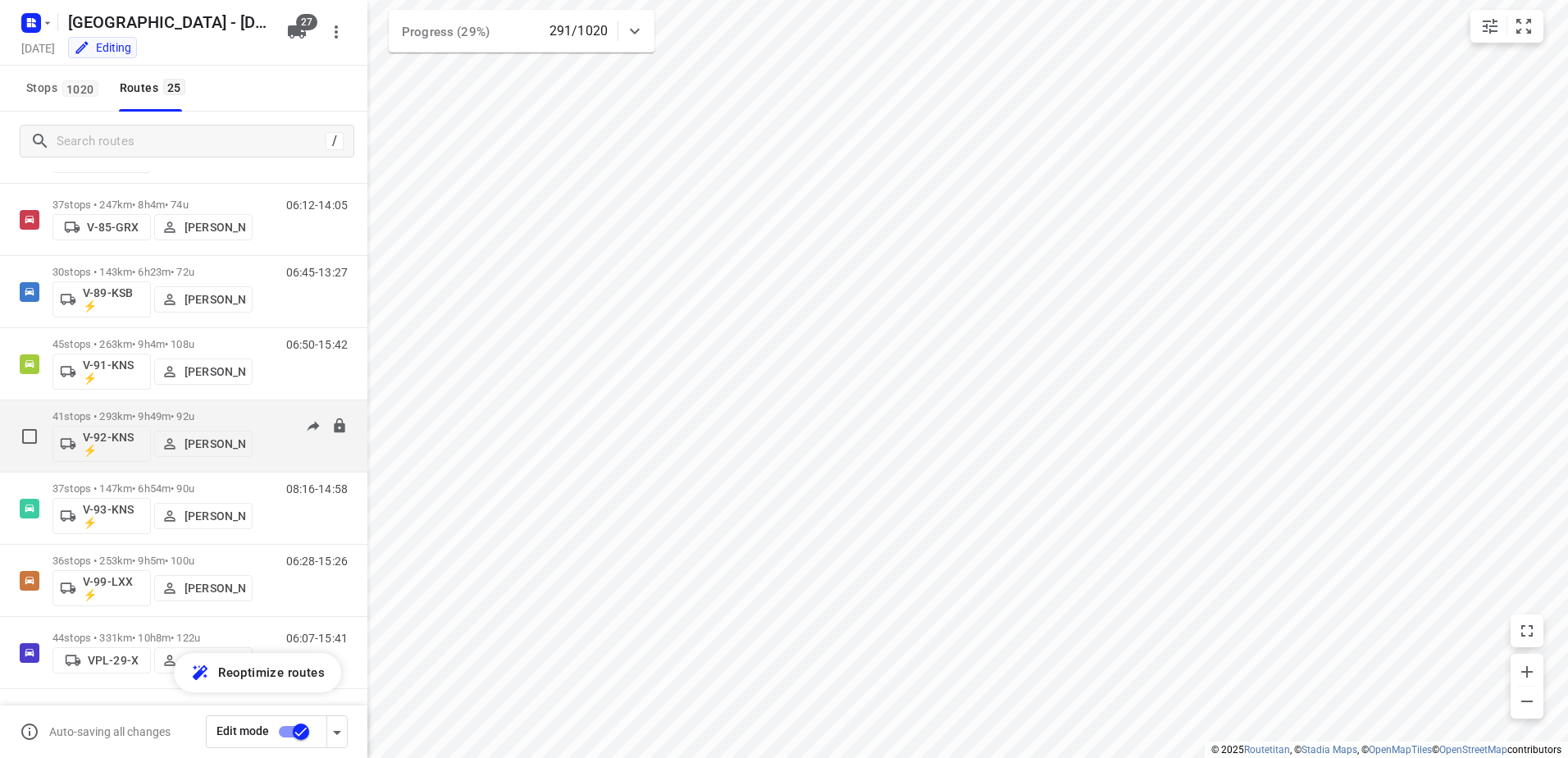
click at [151, 415] on p "41 stops • 293km • 9h49m • 92u" at bounding box center [152, 416] width 200 height 12
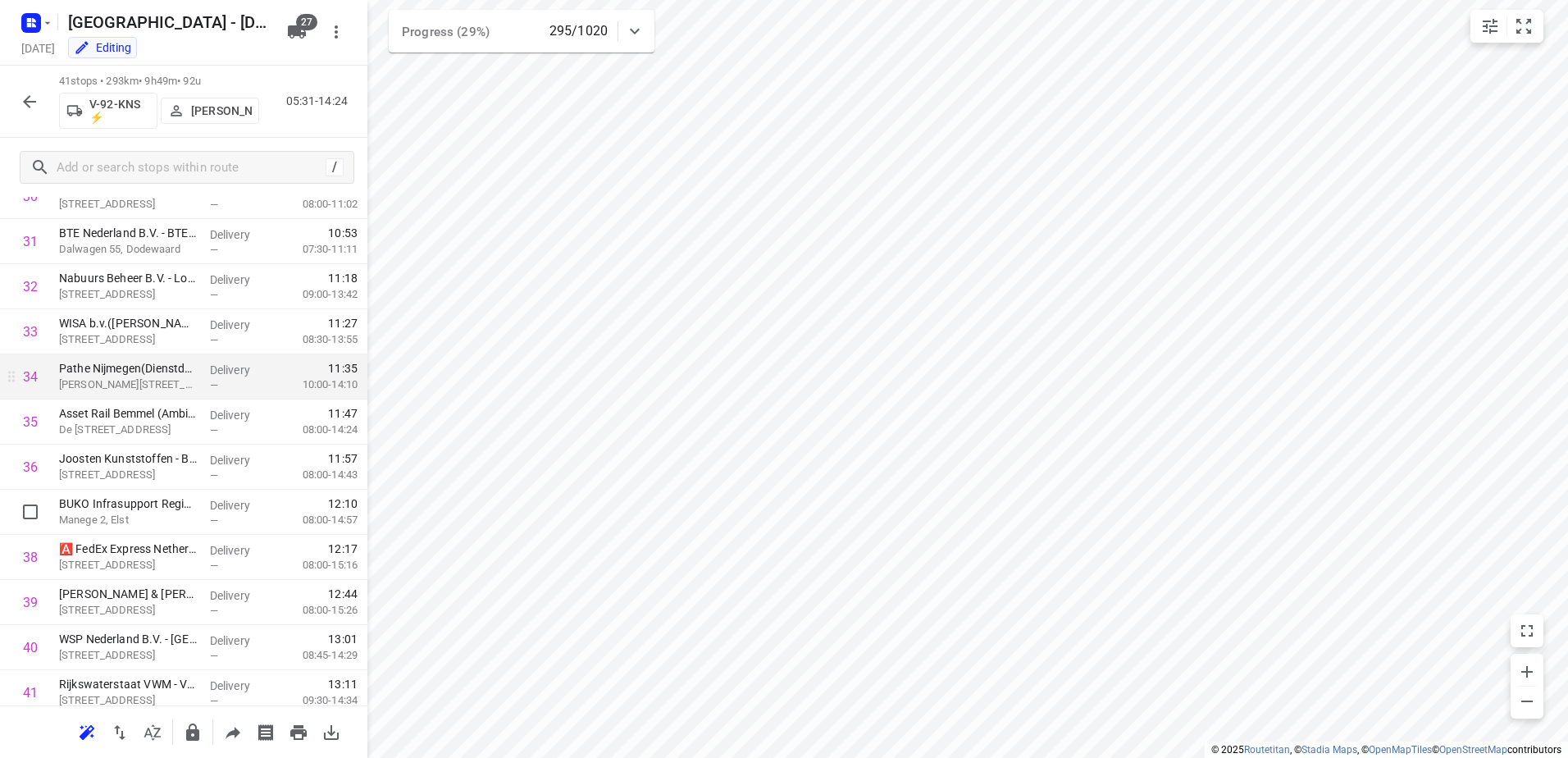
scroll to position [1386, 0]
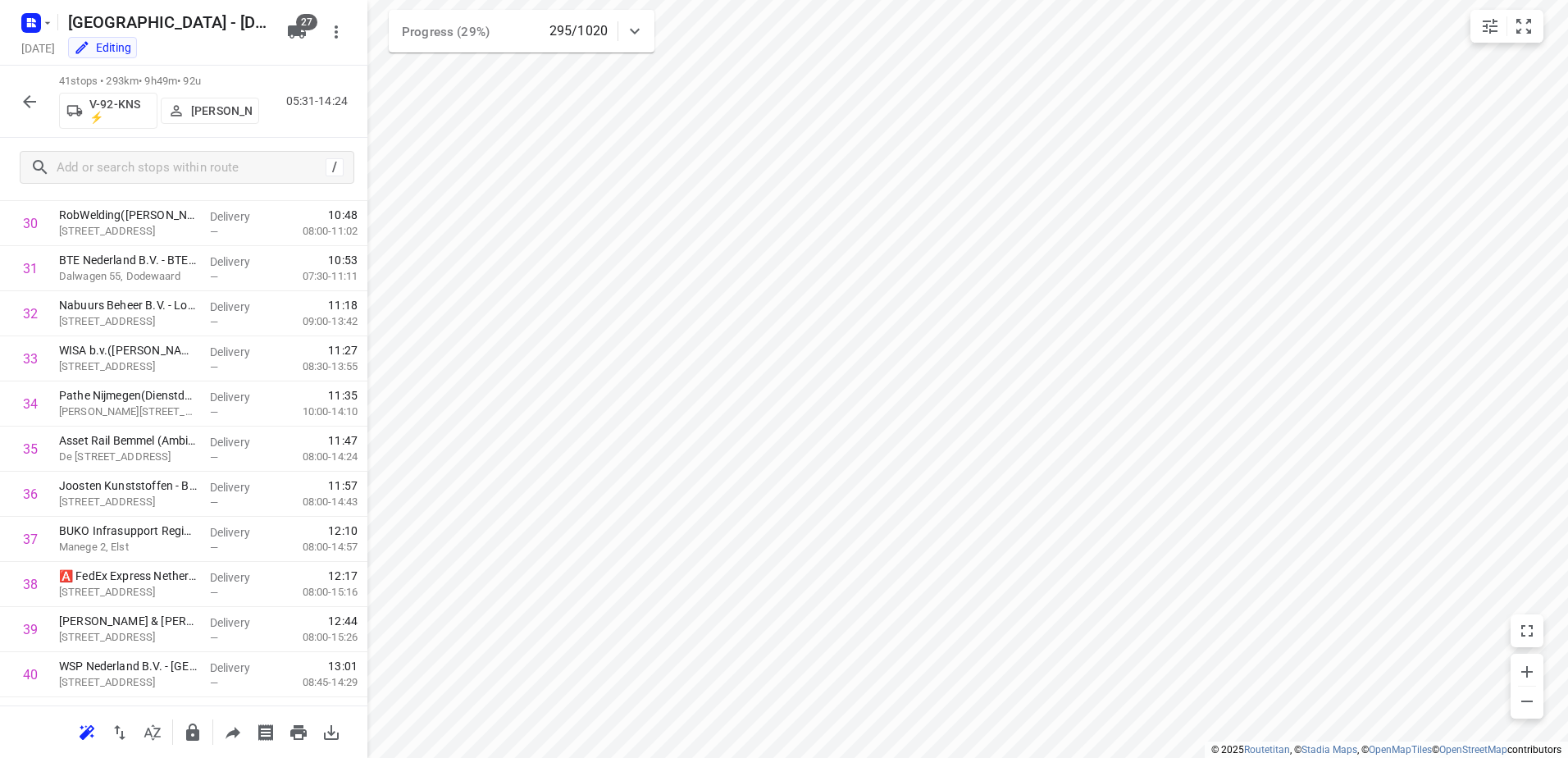
click at [38, 101] on icon "button" at bounding box center [29, 101] width 20 height 20
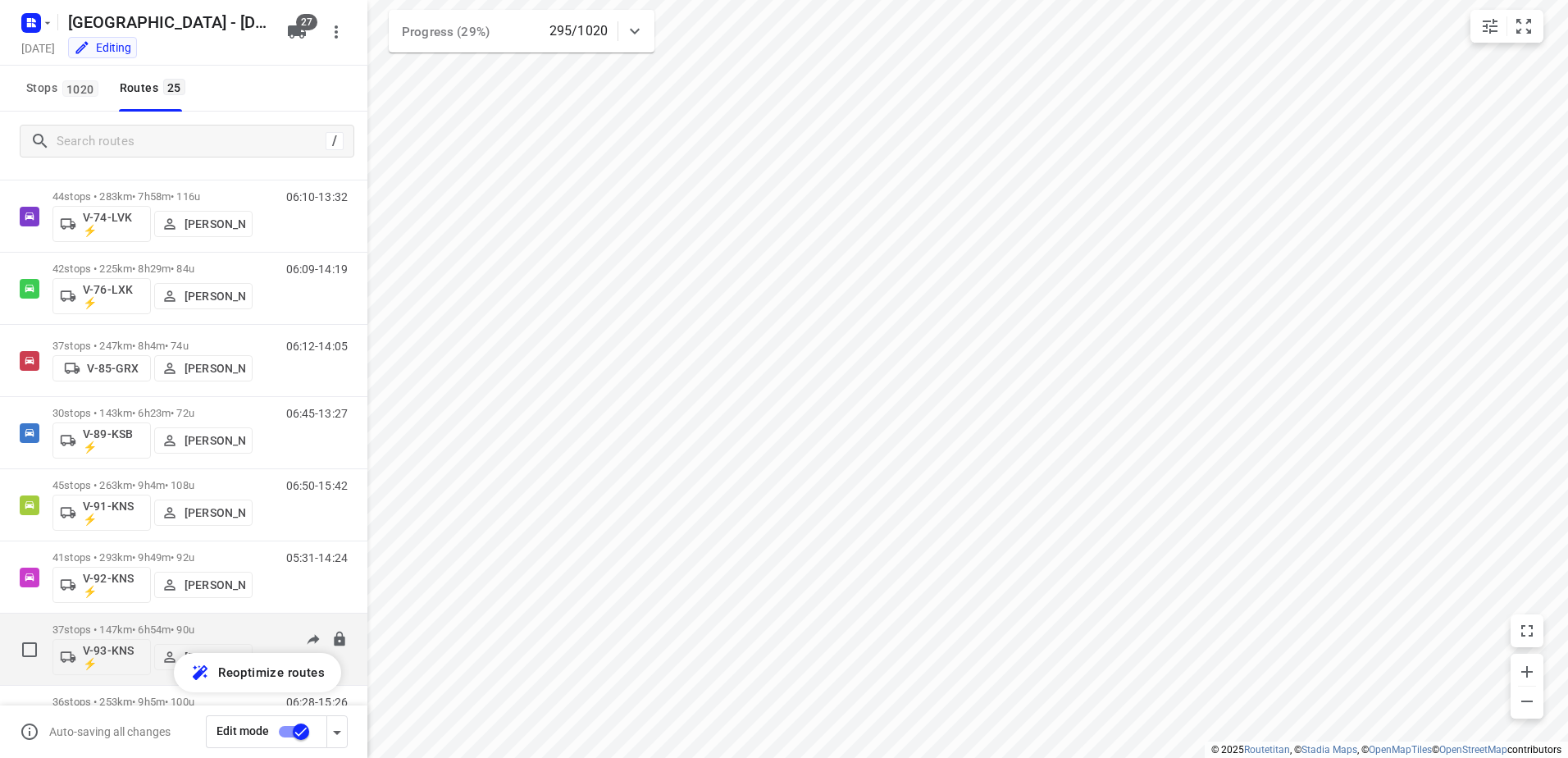
scroll to position [1323, 0]
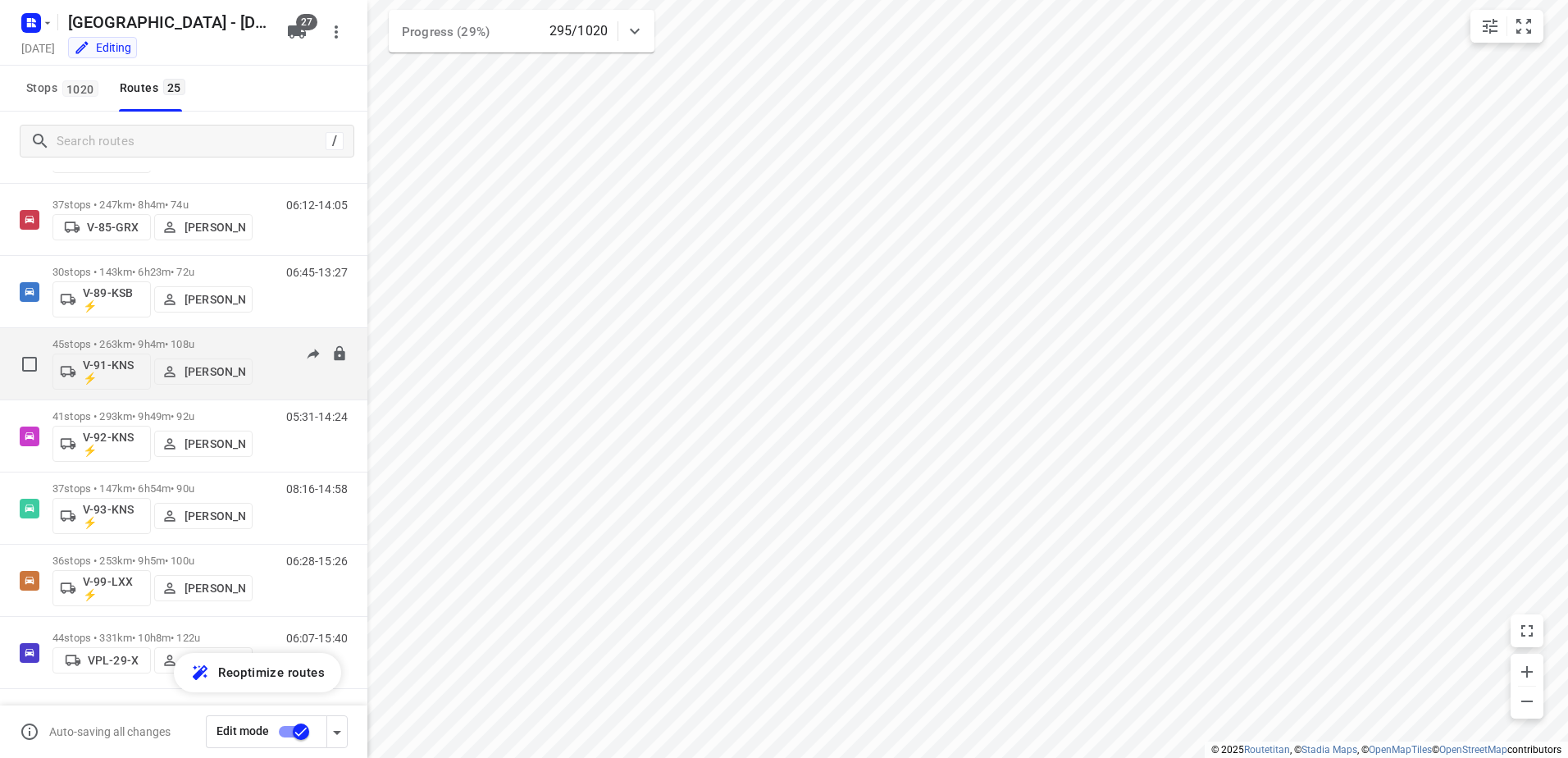
click at [151, 338] on p "45 stops • 263km • 9h4m • 108u" at bounding box center [152, 344] width 200 height 12
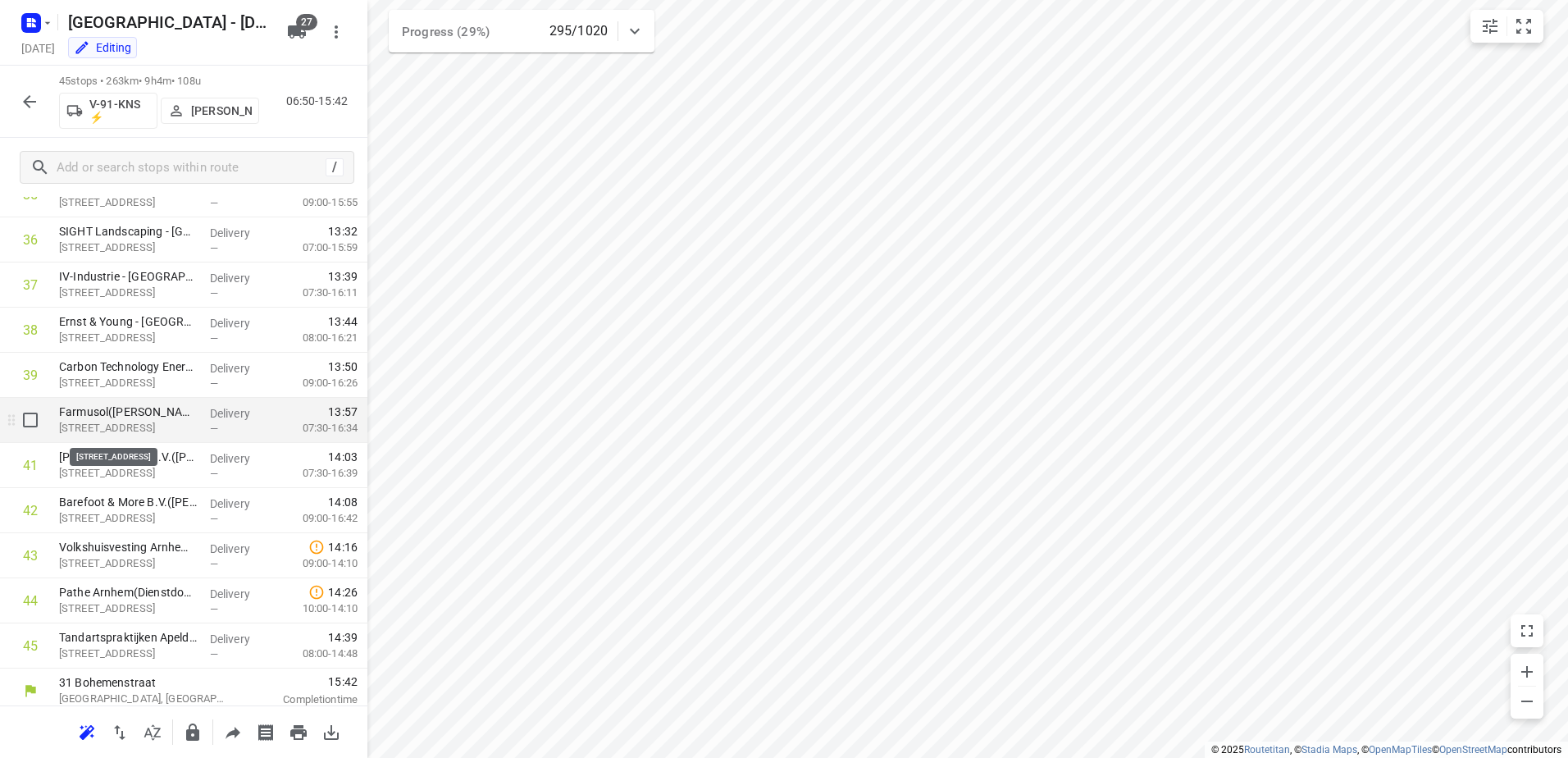
scroll to position [1648, 0]
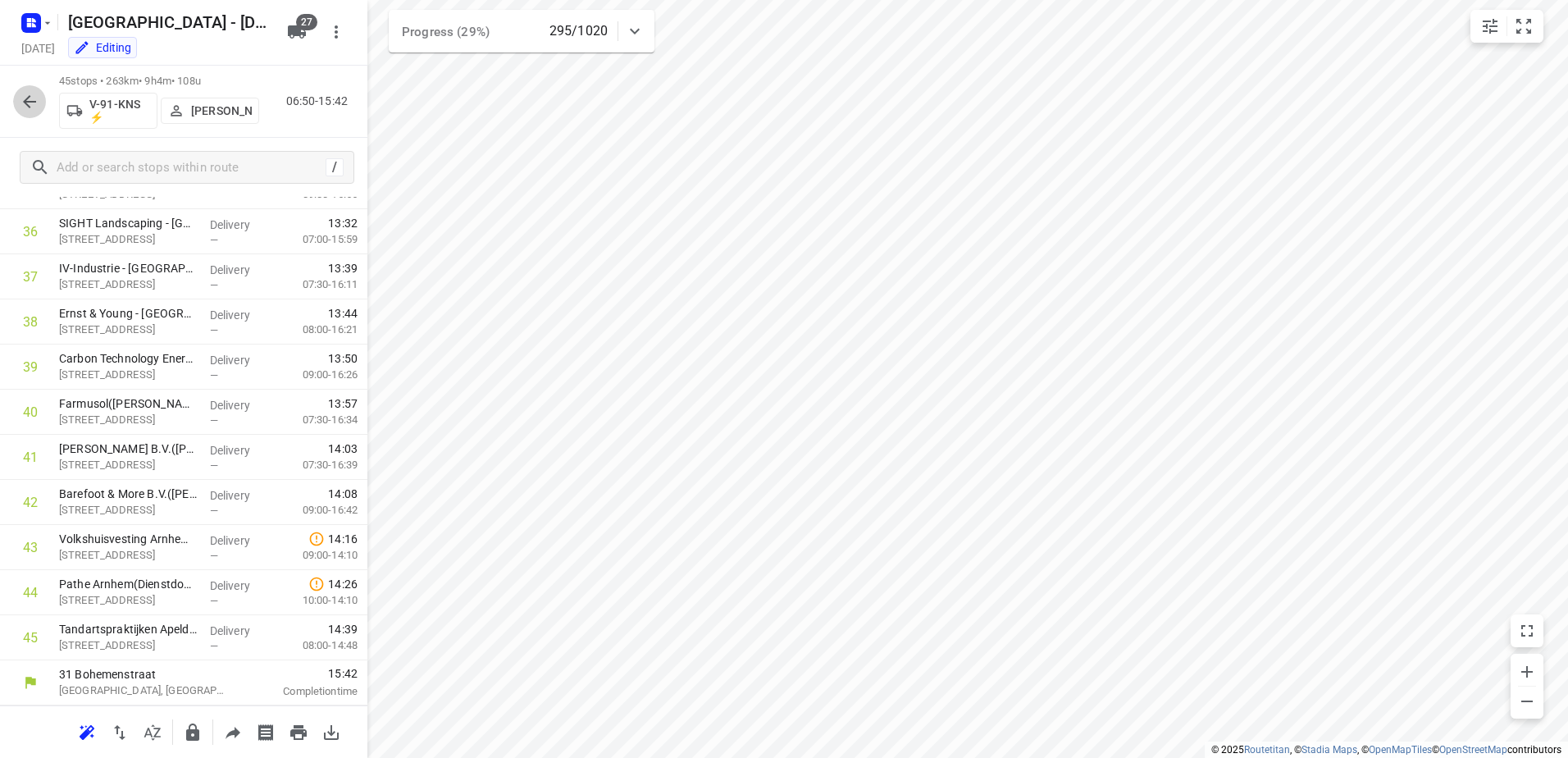
click at [32, 93] on icon "button" at bounding box center [29, 101] width 20 height 20
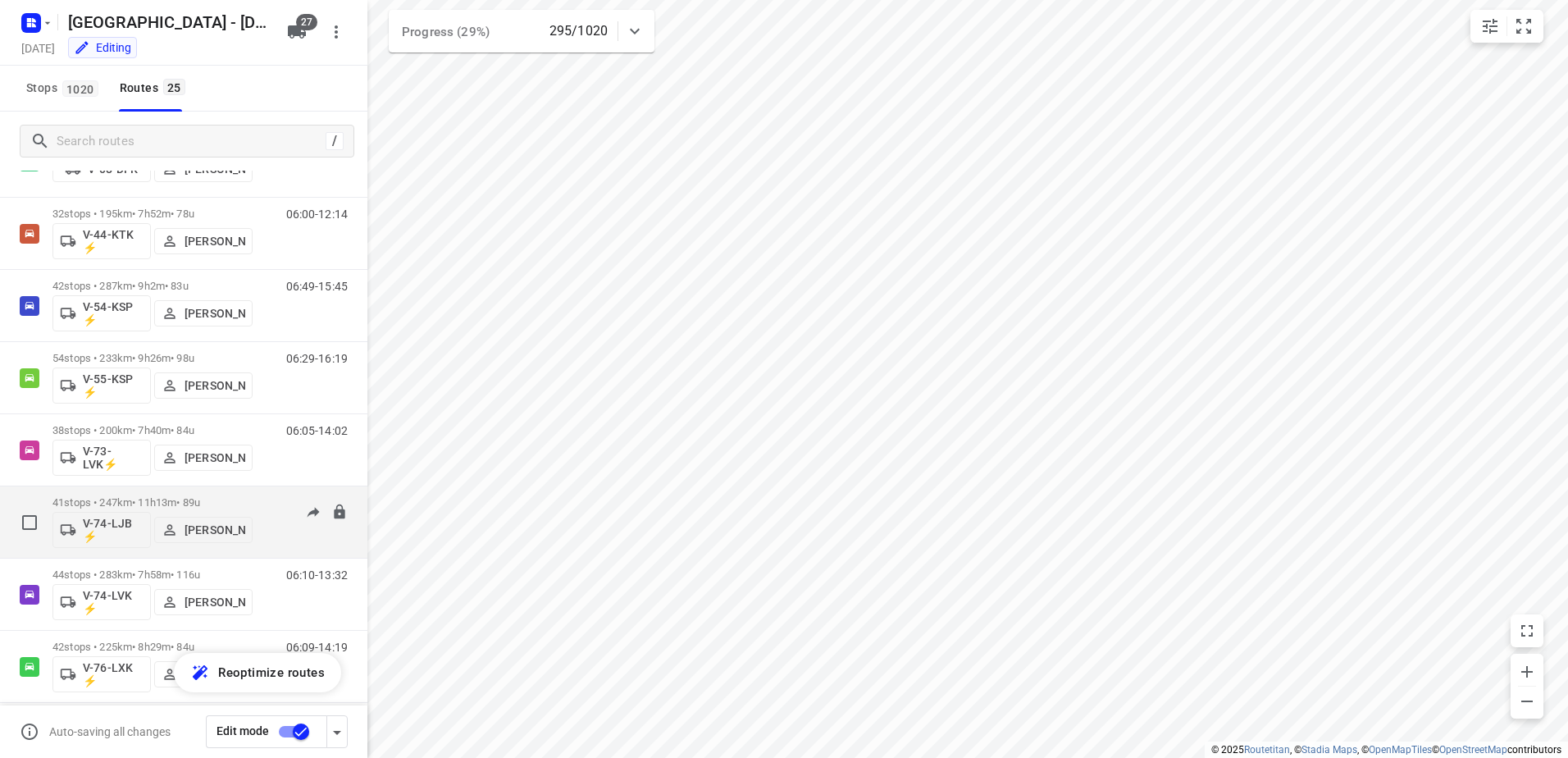
scroll to position [820, 0]
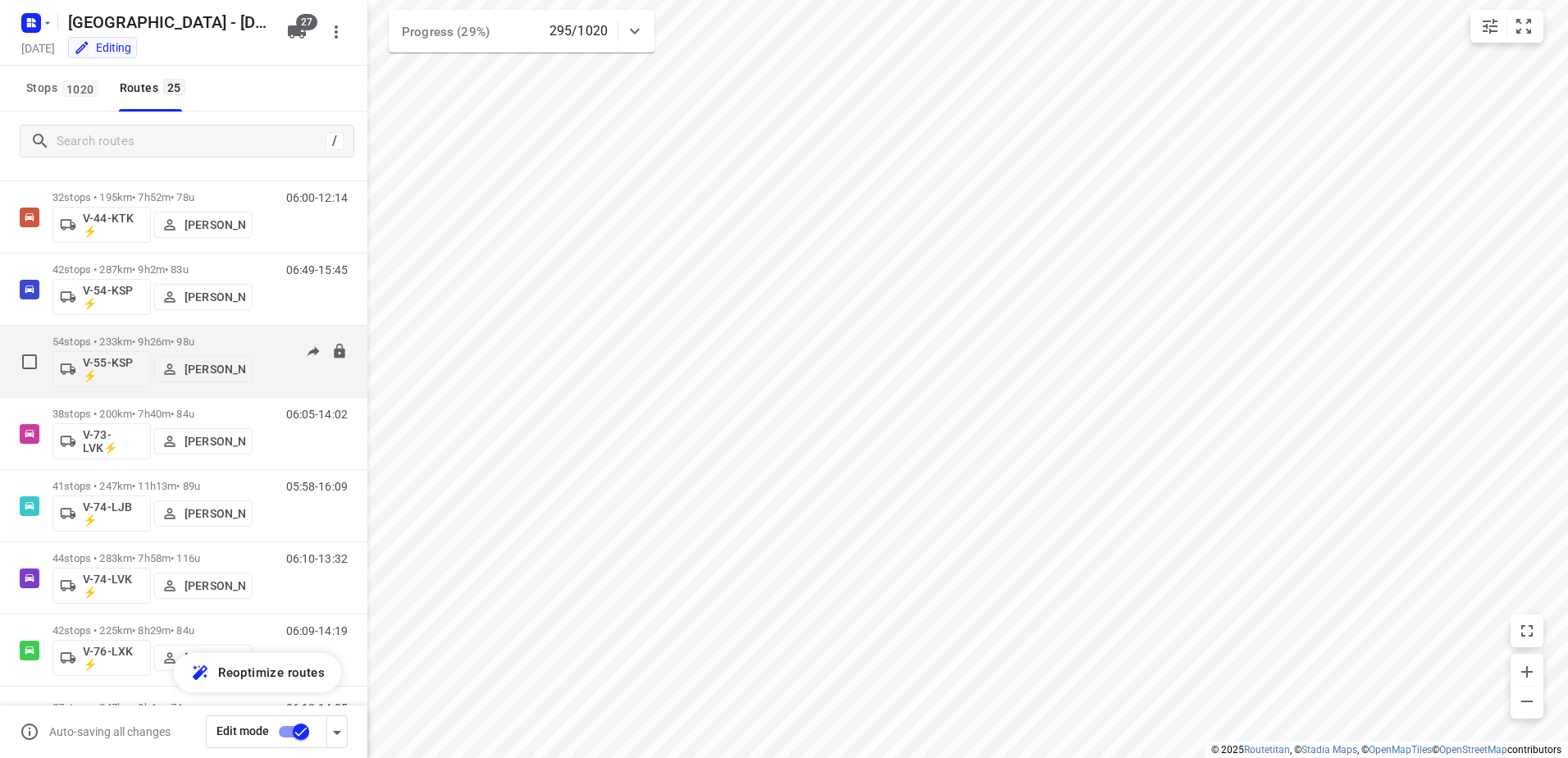
click at [136, 332] on div "54 stops • 233km • 9h26m • 98u V-55-KSP ⚡ [PERSON_NAME]" at bounding box center [152, 361] width 200 height 68
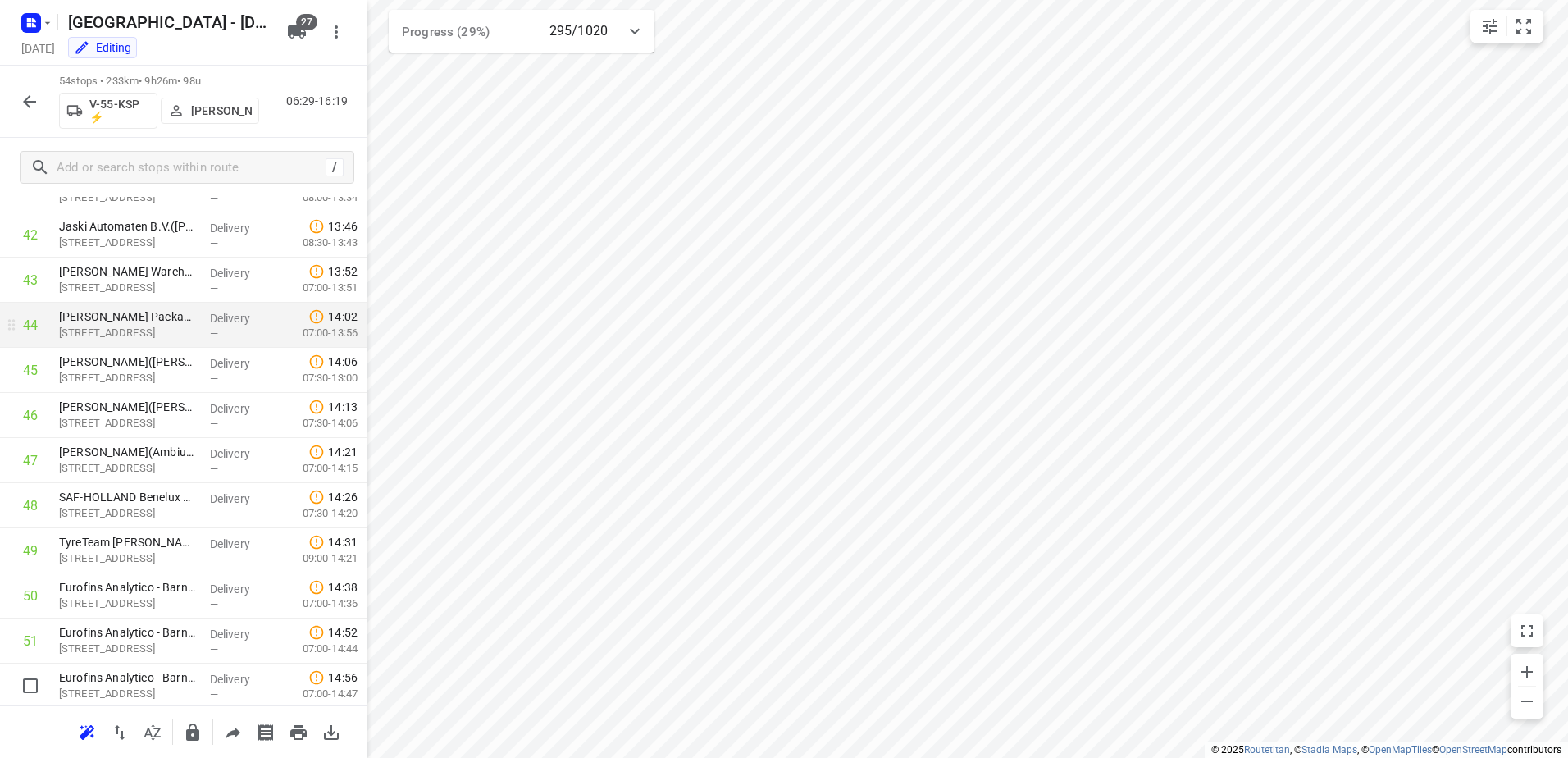
scroll to position [2054, 0]
click at [23, 108] on icon "button" at bounding box center [29, 101] width 20 height 20
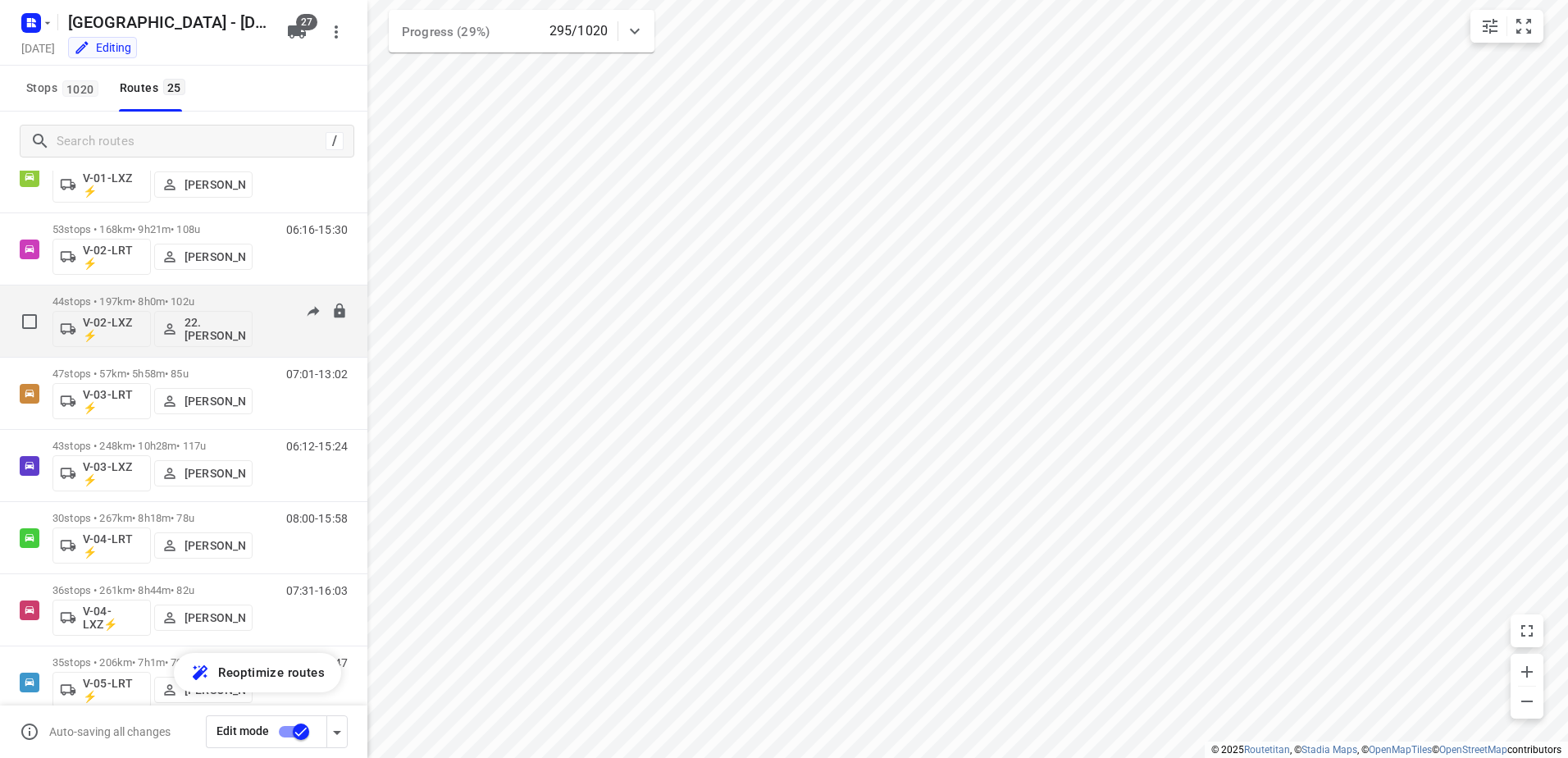
scroll to position [164, 0]
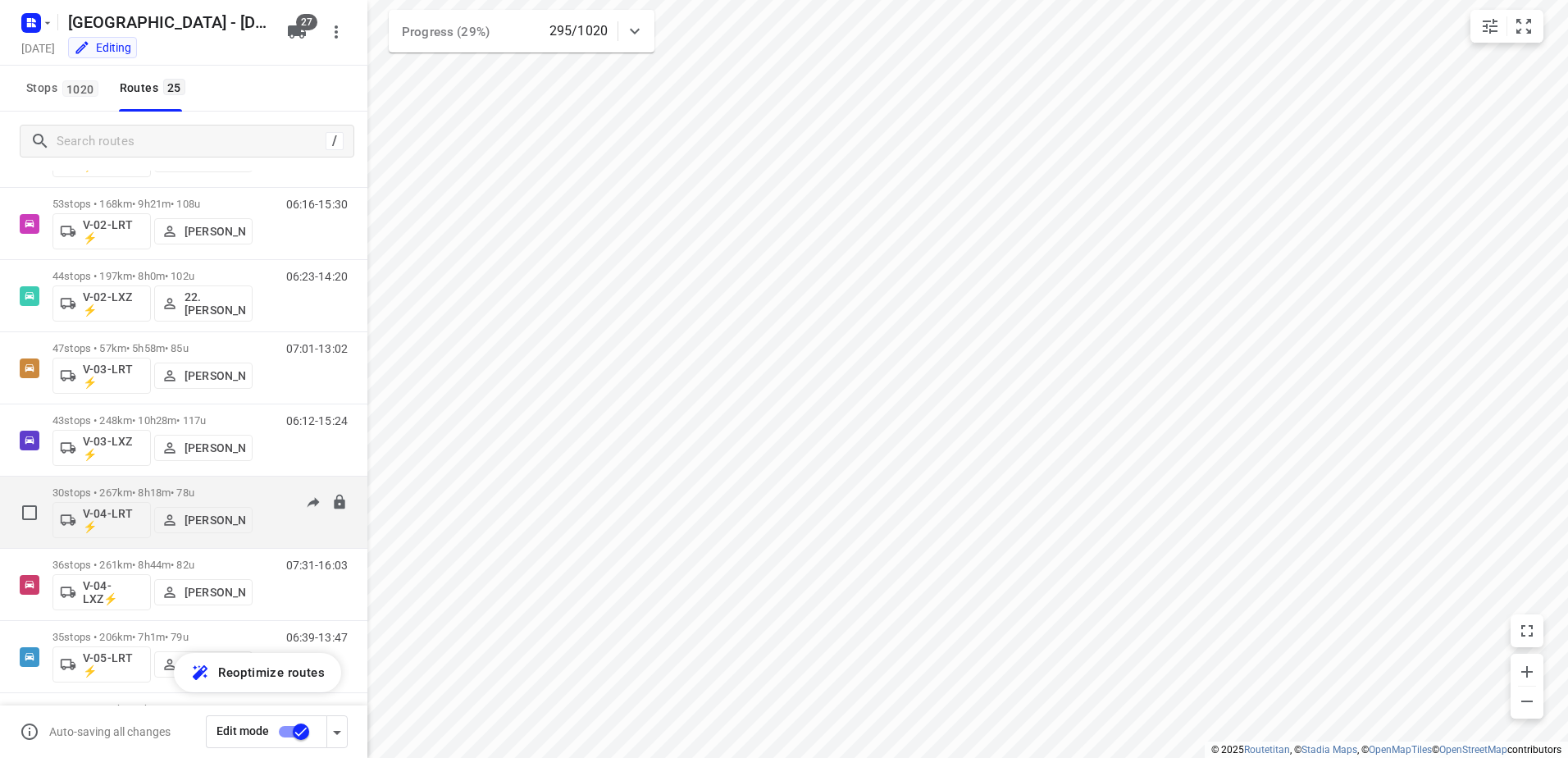
click at [146, 498] on p "30 stops • 267km • 8h18m • 78u" at bounding box center [152, 492] width 200 height 12
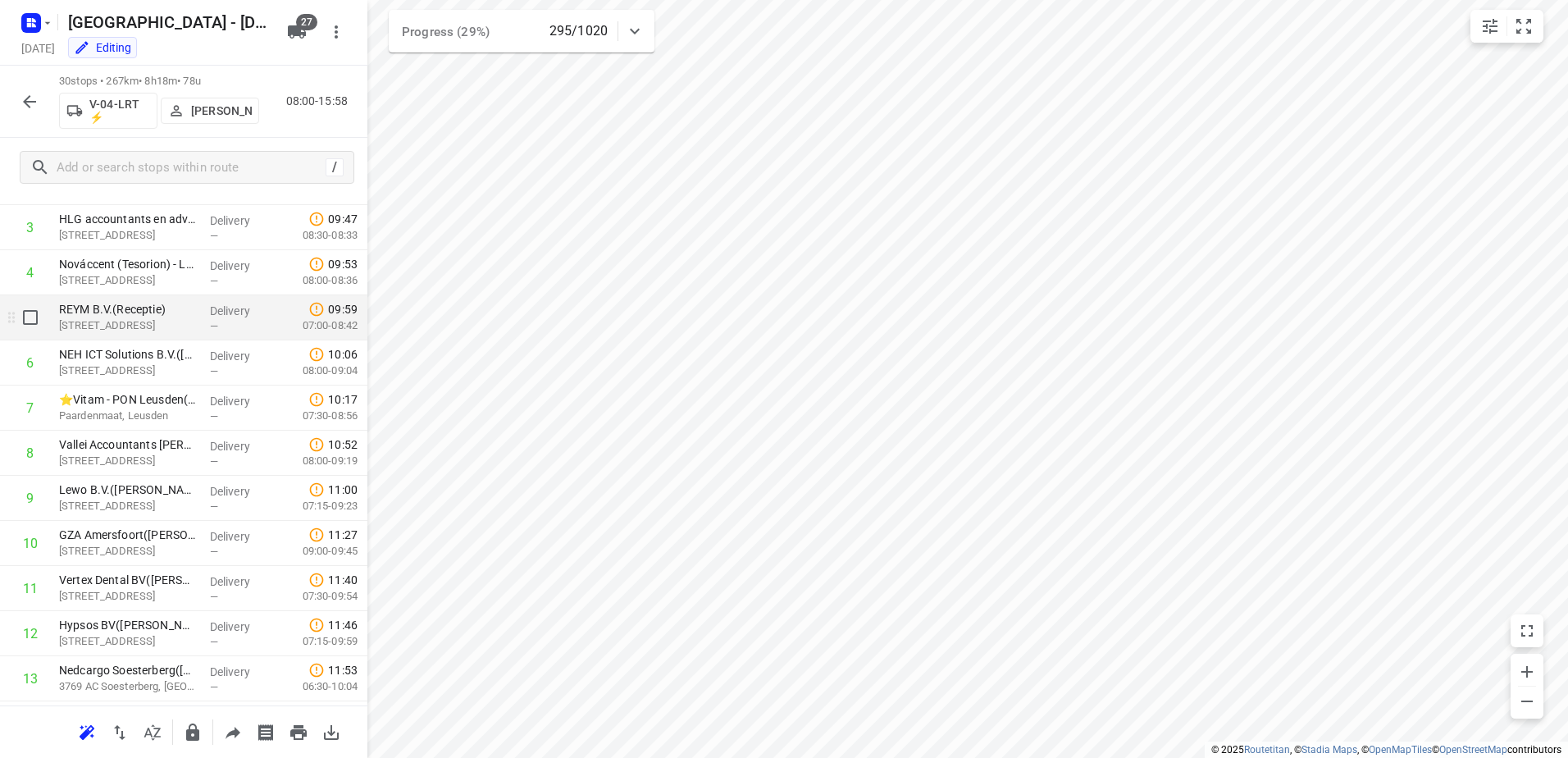
scroll to position [70, 0]
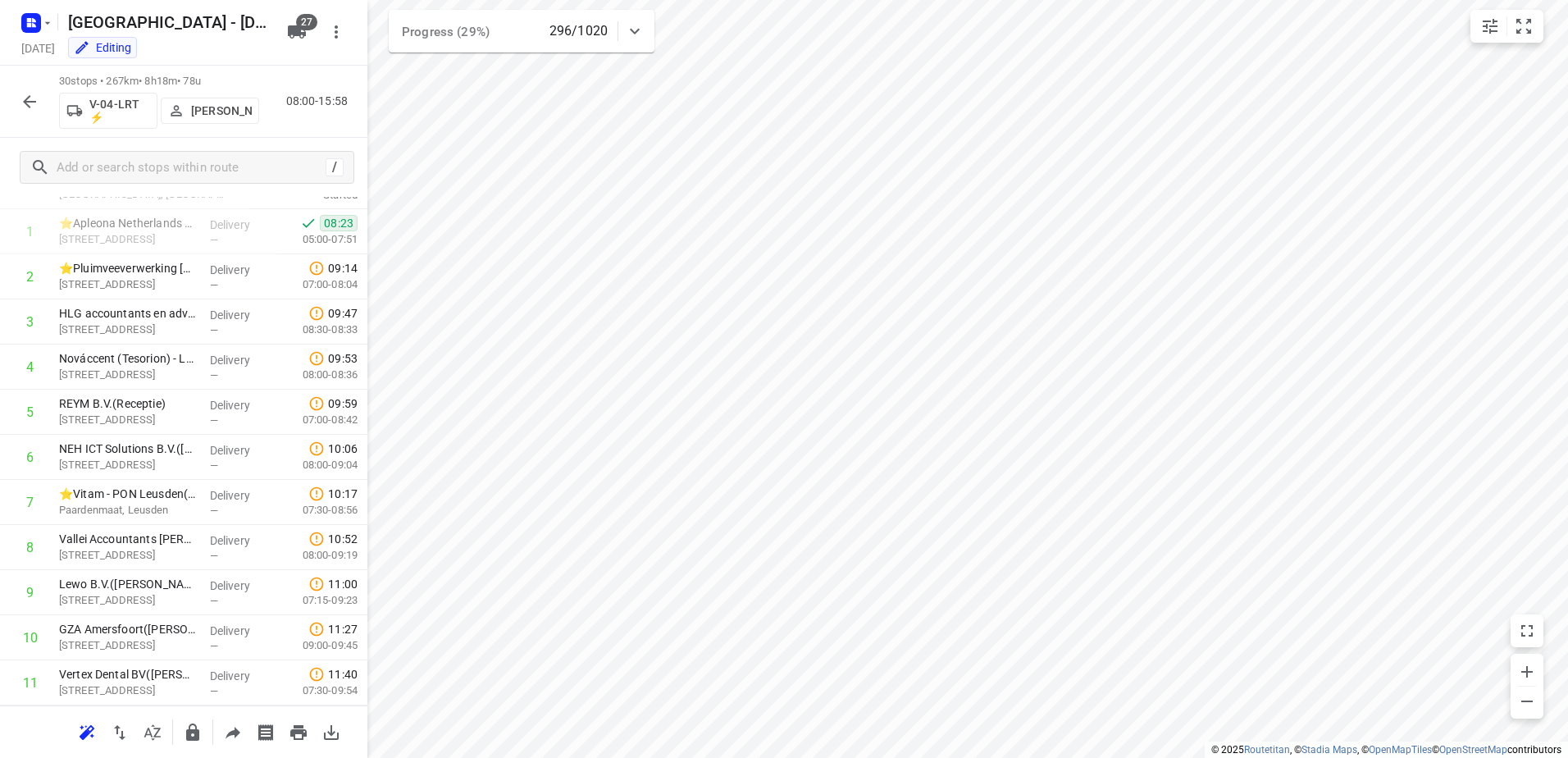
click at [35, 94] on icon "button" at bounding box center [29, 101] width 20 height 20
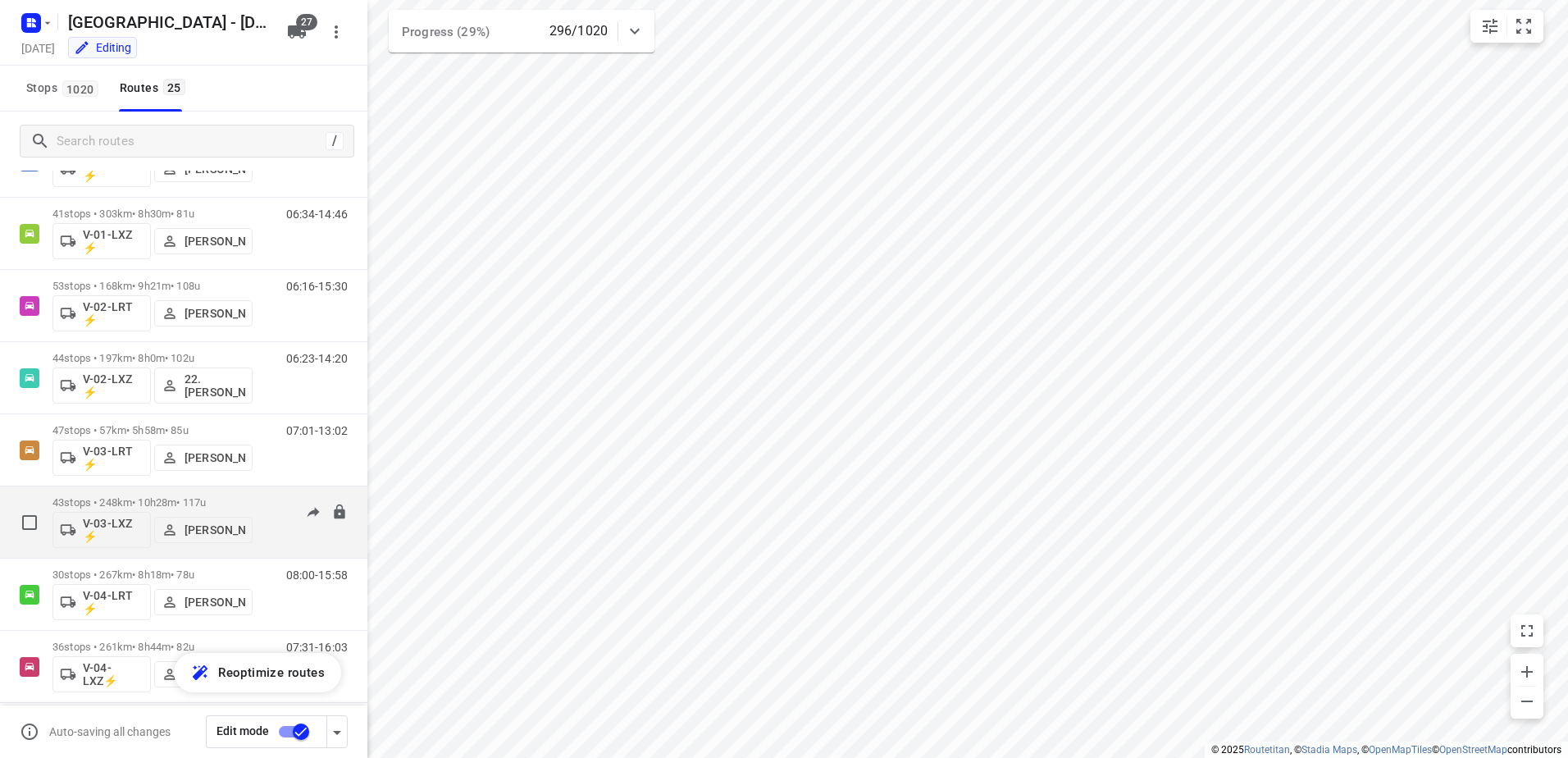
scroll to position [164, 0]
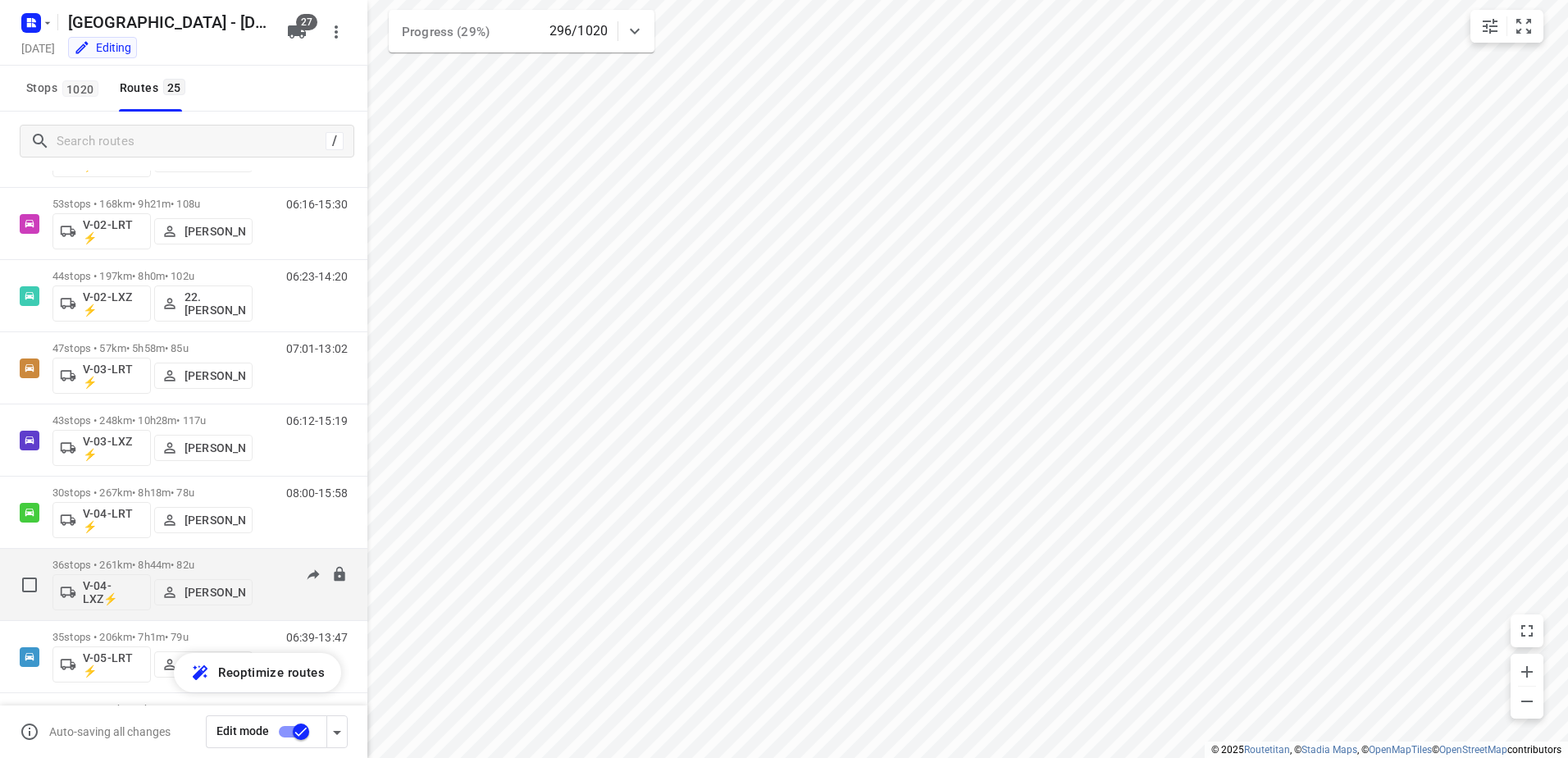
click at [151, 558] on p "36 stops • 261km • 8h44m • 82u" at bounding box center [152, 564] width 200 height 12
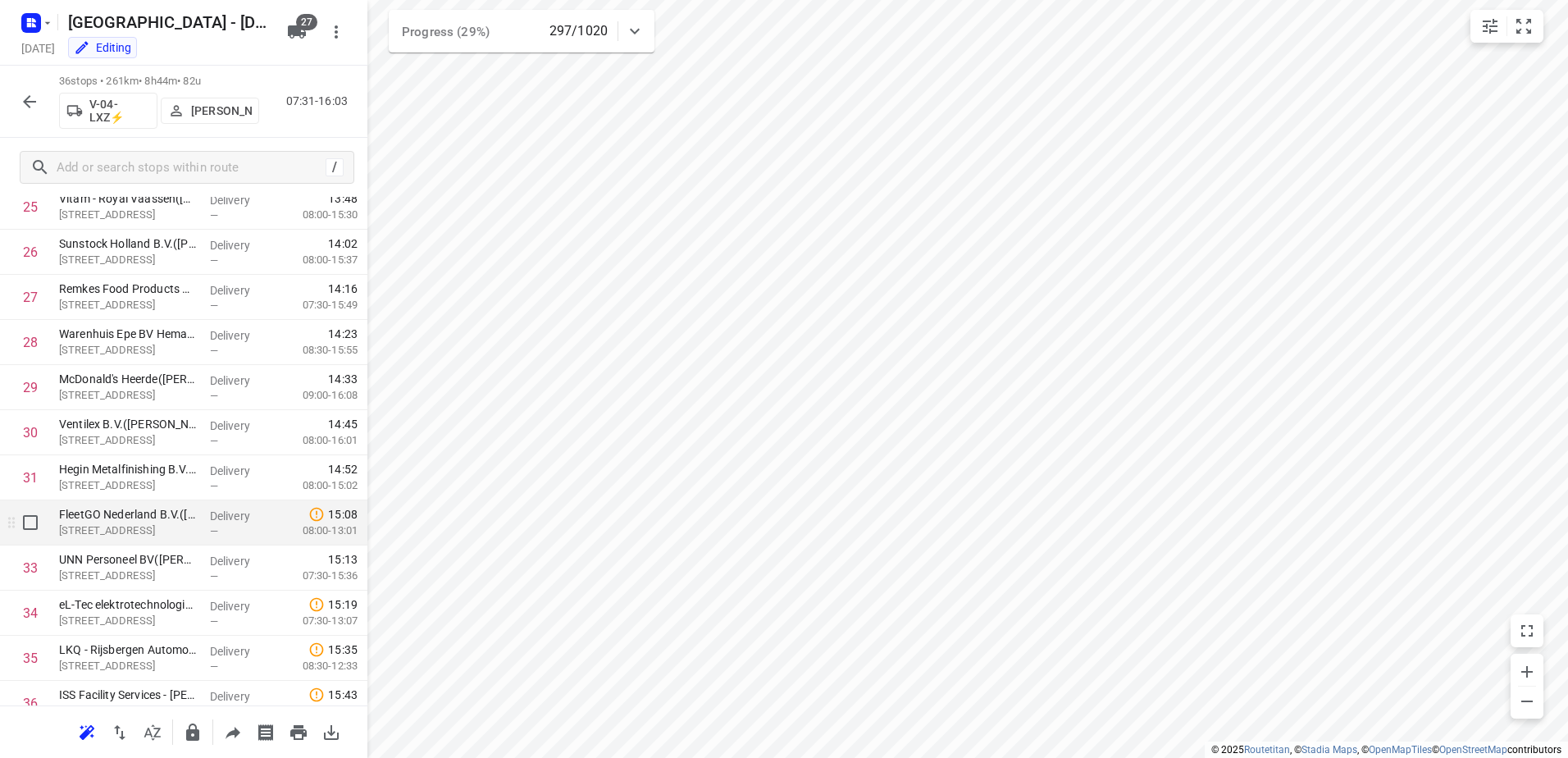
scroll to position [1243, 0]
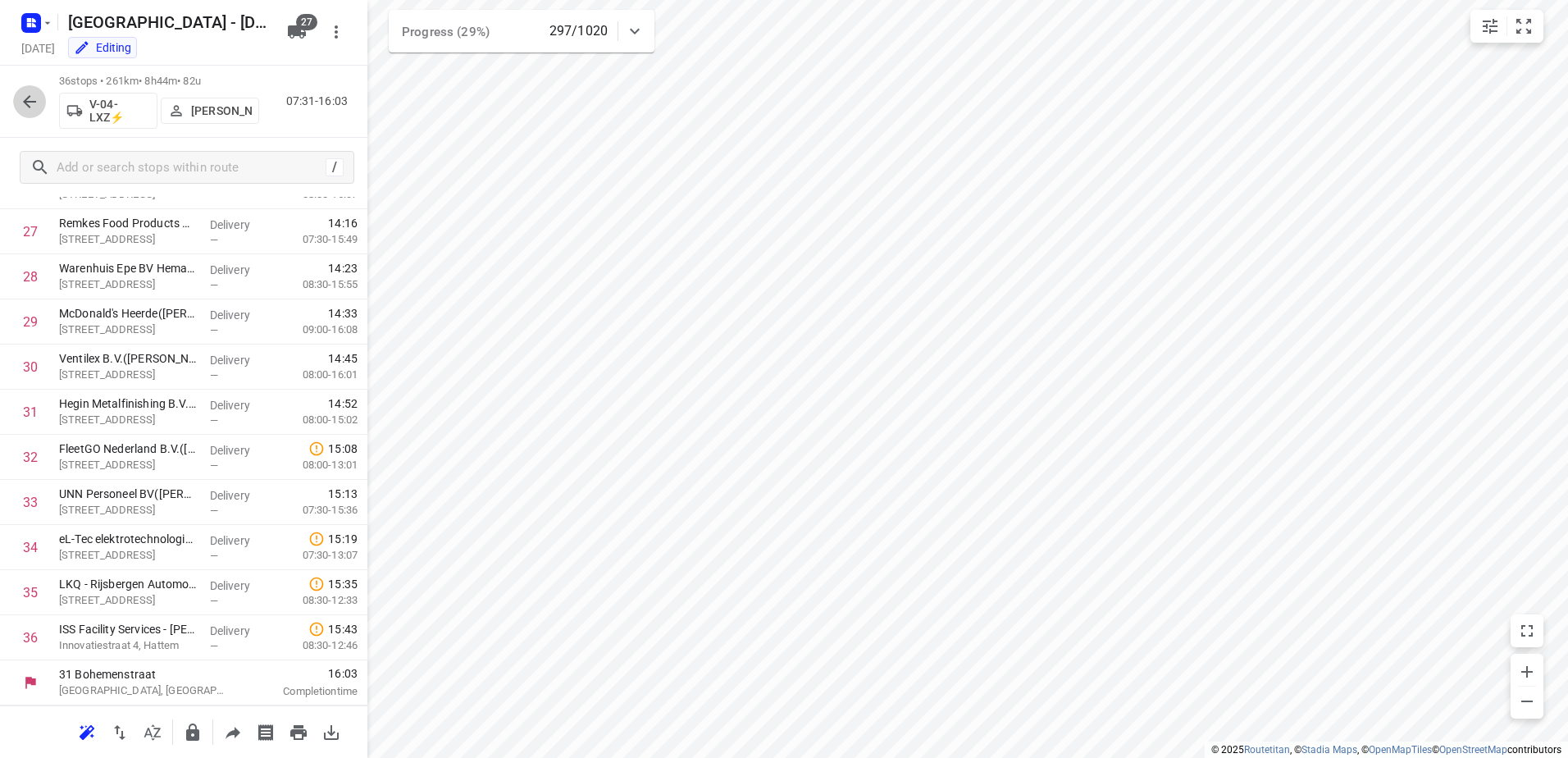
click at [35, 98] on icon "button" at bounding box center [29, 101] width 20 height 20
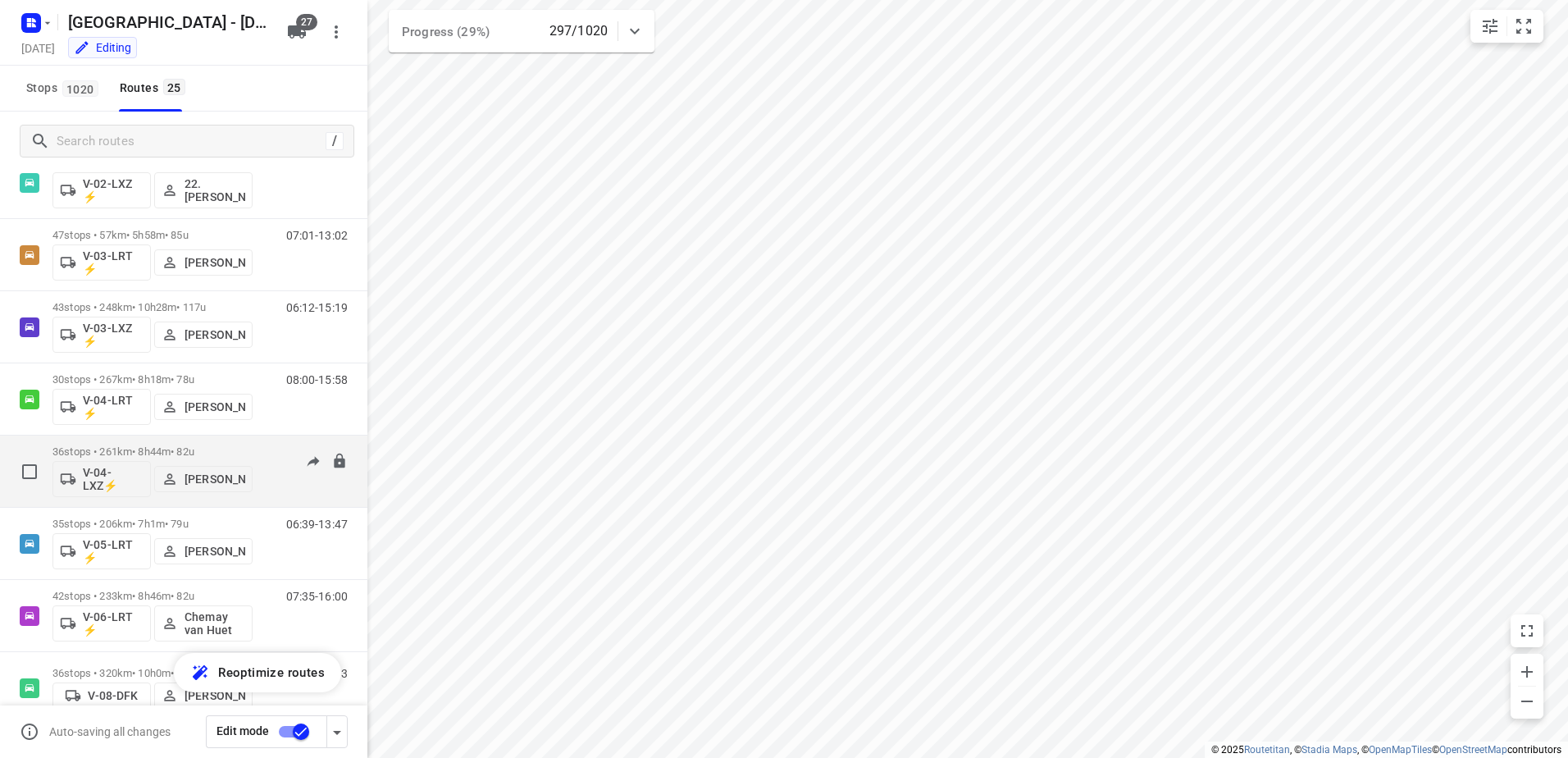
scroll to position [328, 0]
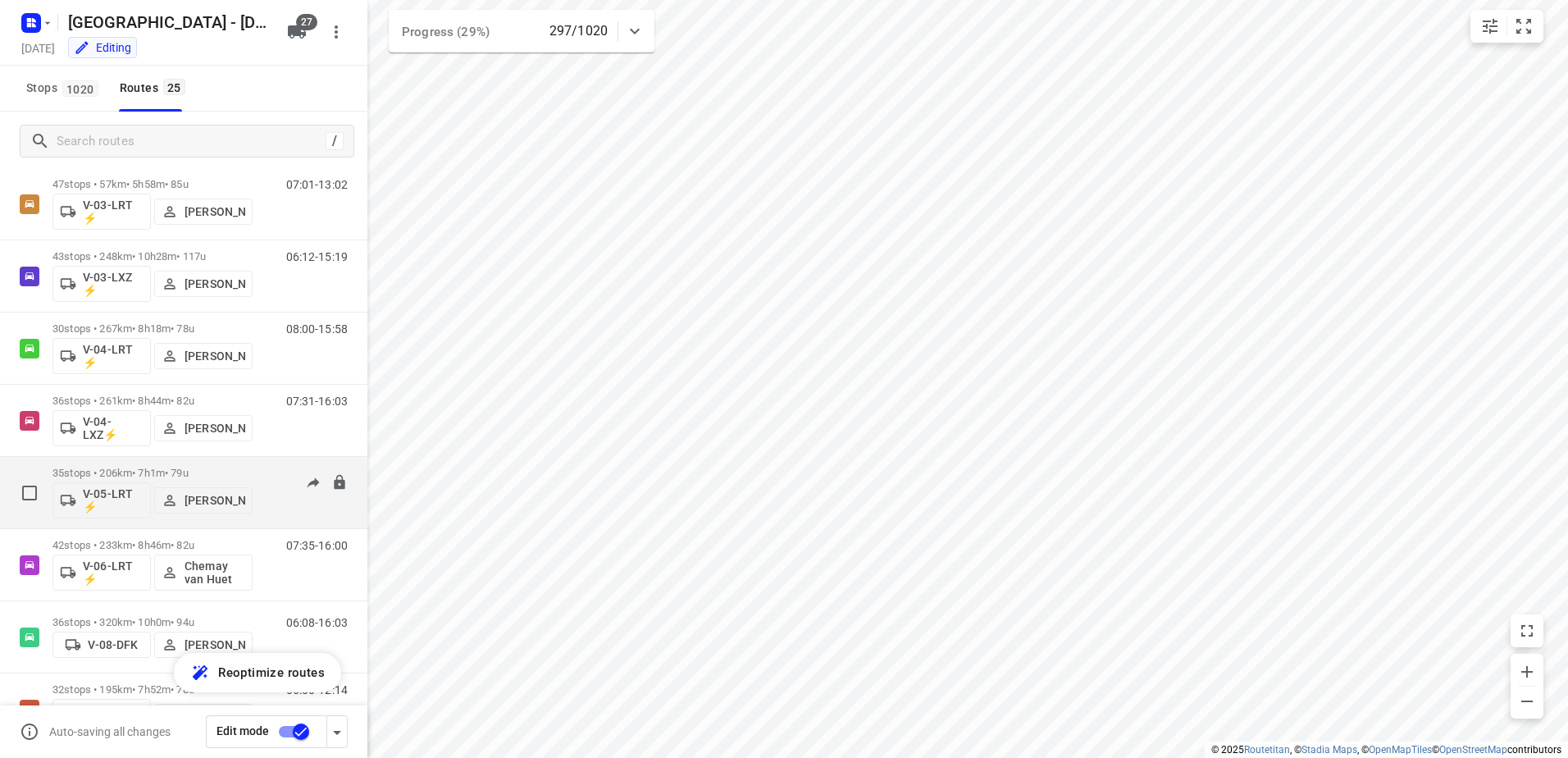
click at [158, 468] on p "35 stops • 206km • 7h1m • 79u" at bounding box center [152, 472] width 200 height 12
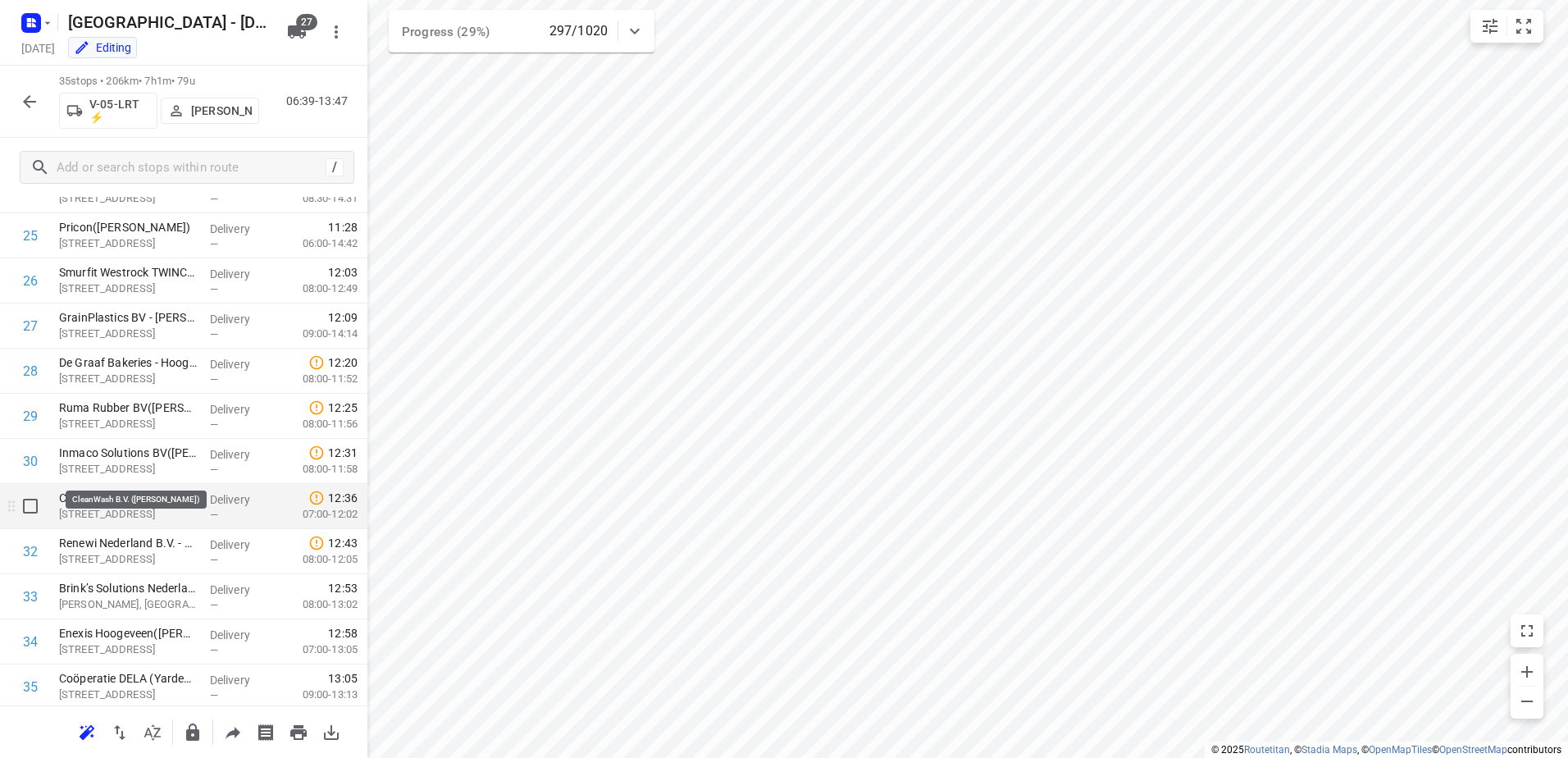
scroll to position [1198, 0]
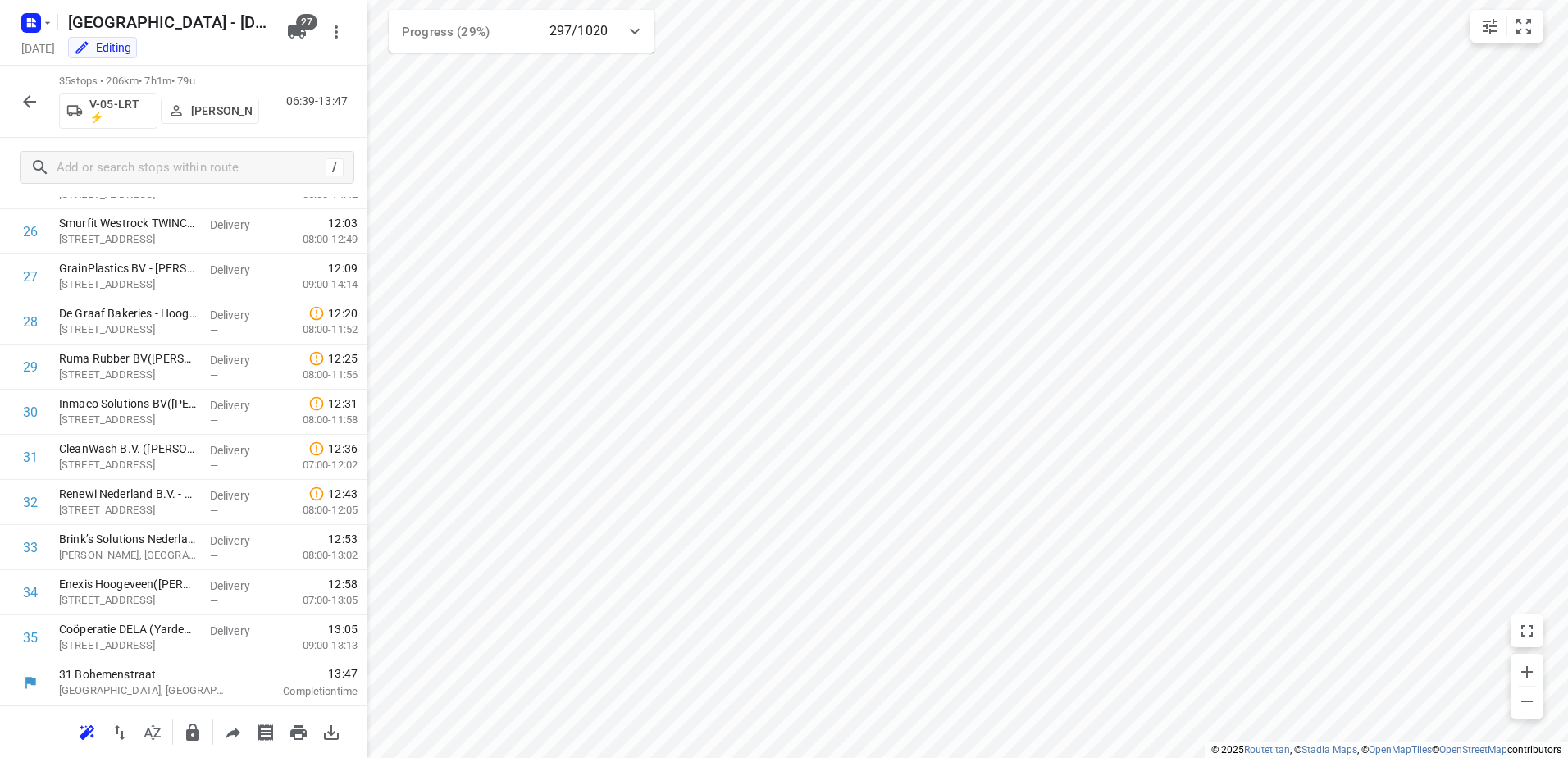
click at [28, 93] on icon "button" at bounding box center [29, 101] width 20 height 20
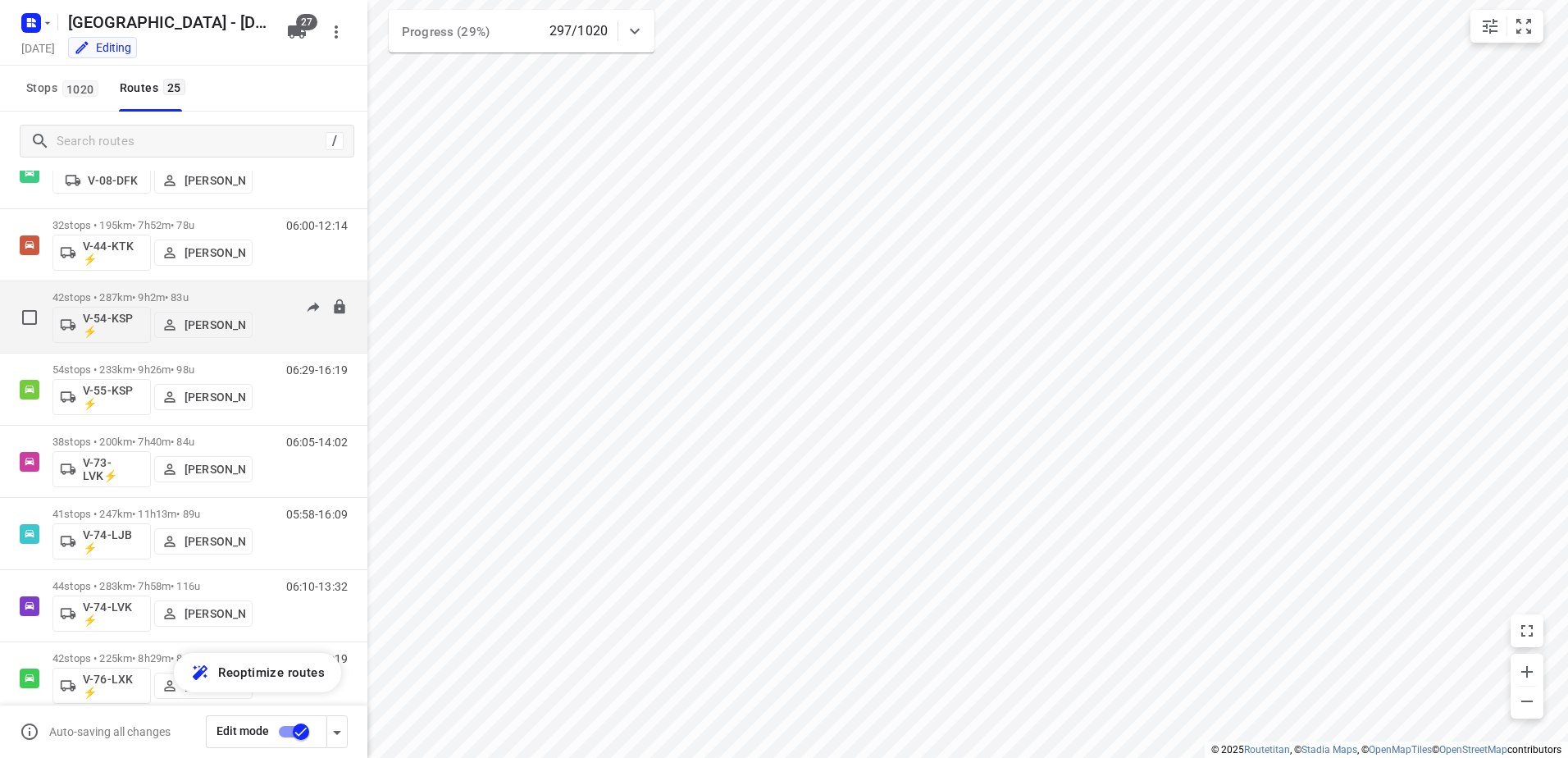
scroll to position [820, 0]
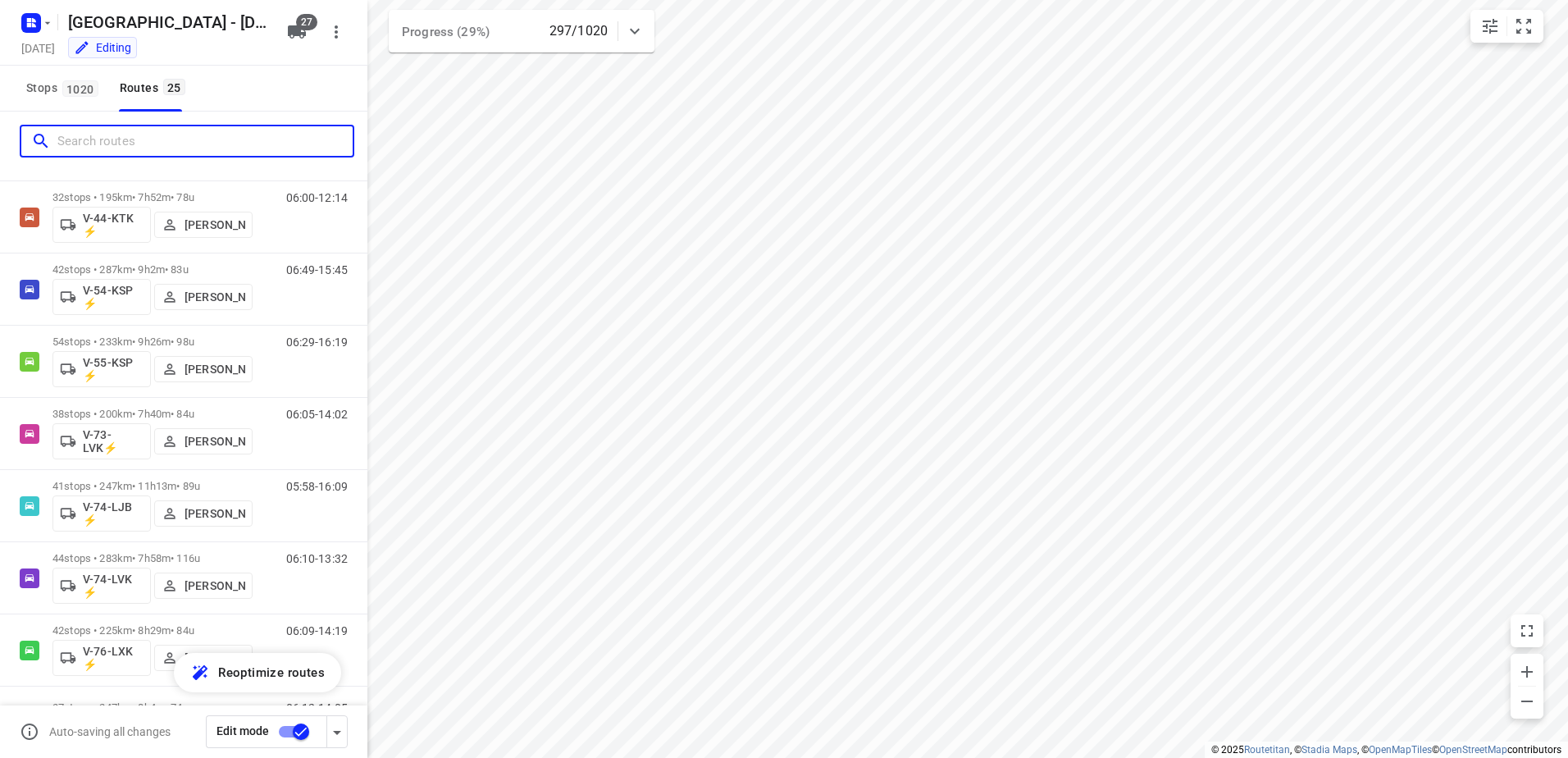
click at [130, 134] on input "Search routes" at bounding box center [204, 141] width 295 height 25
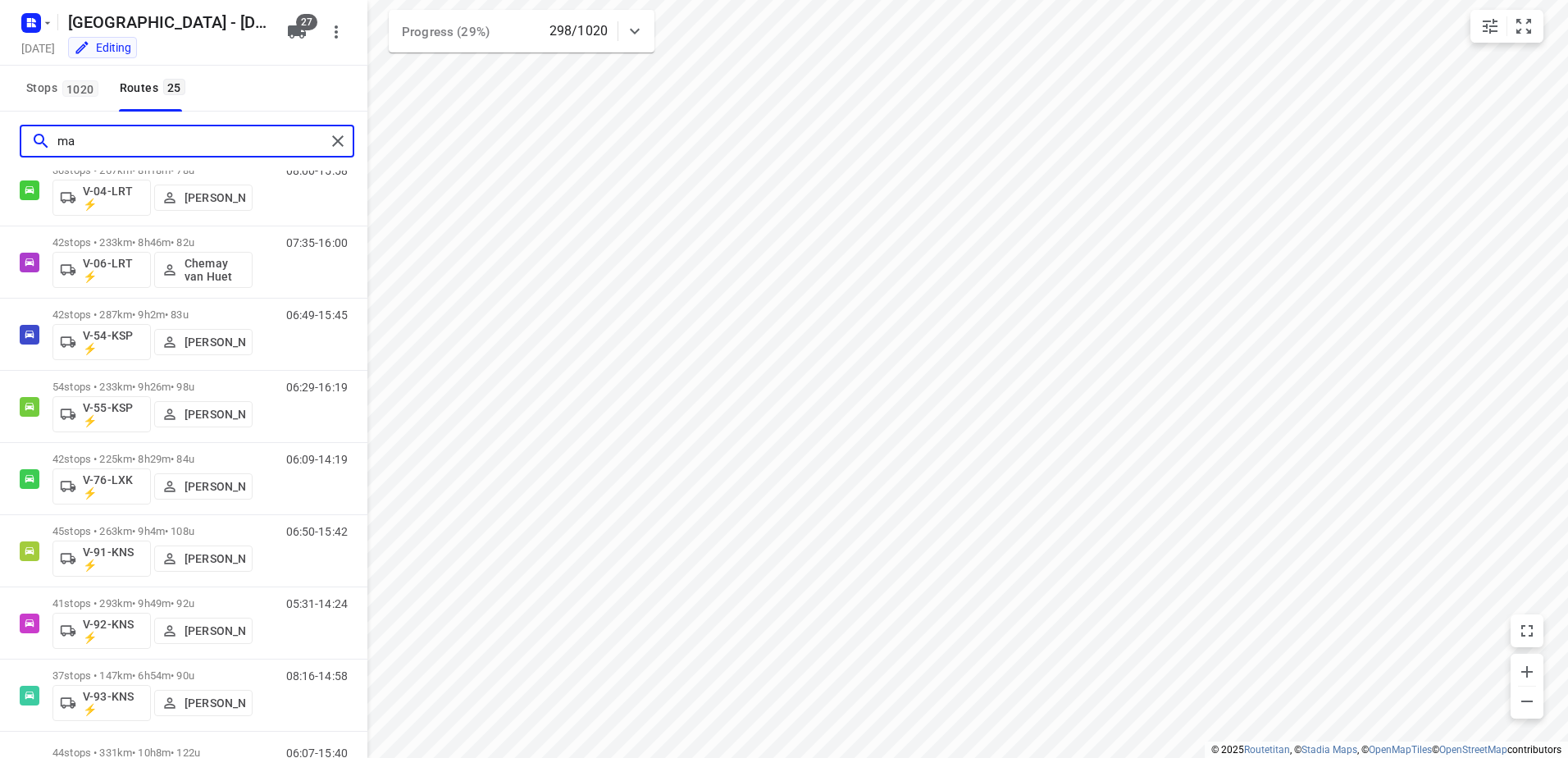
scroll to position [0, 0]
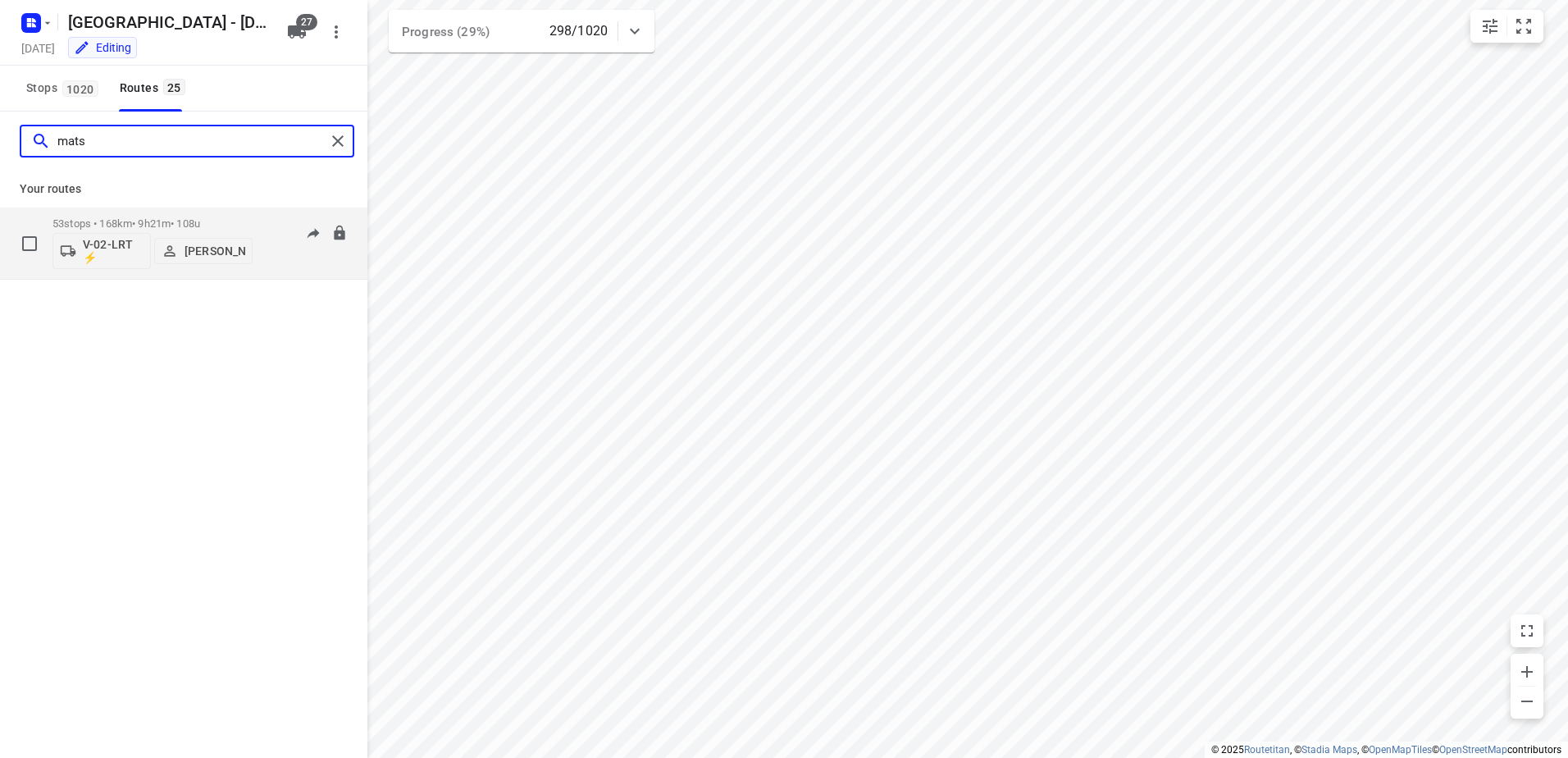
type input "mats"
click at [151, 224] on p "53 stops • 168km • 9h21m • 108u" at bounding box center [152, 223] width 200 height 12
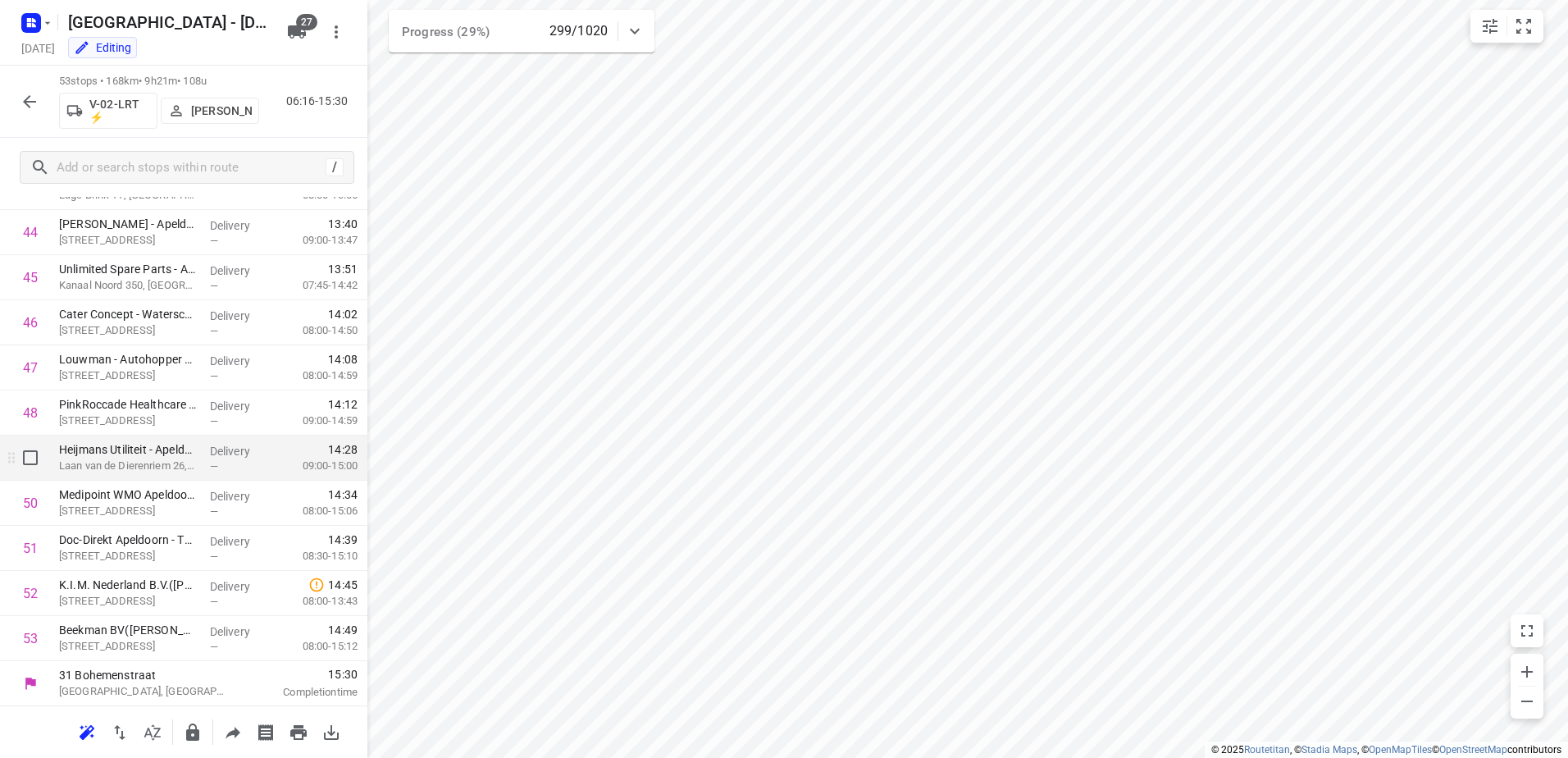
scroll to position [2009, 0]
click at [30, 98] on icon "button" at bounding box center [29, 101] width 20 height 20
